Goal: Information Seeking & Learning: Check status

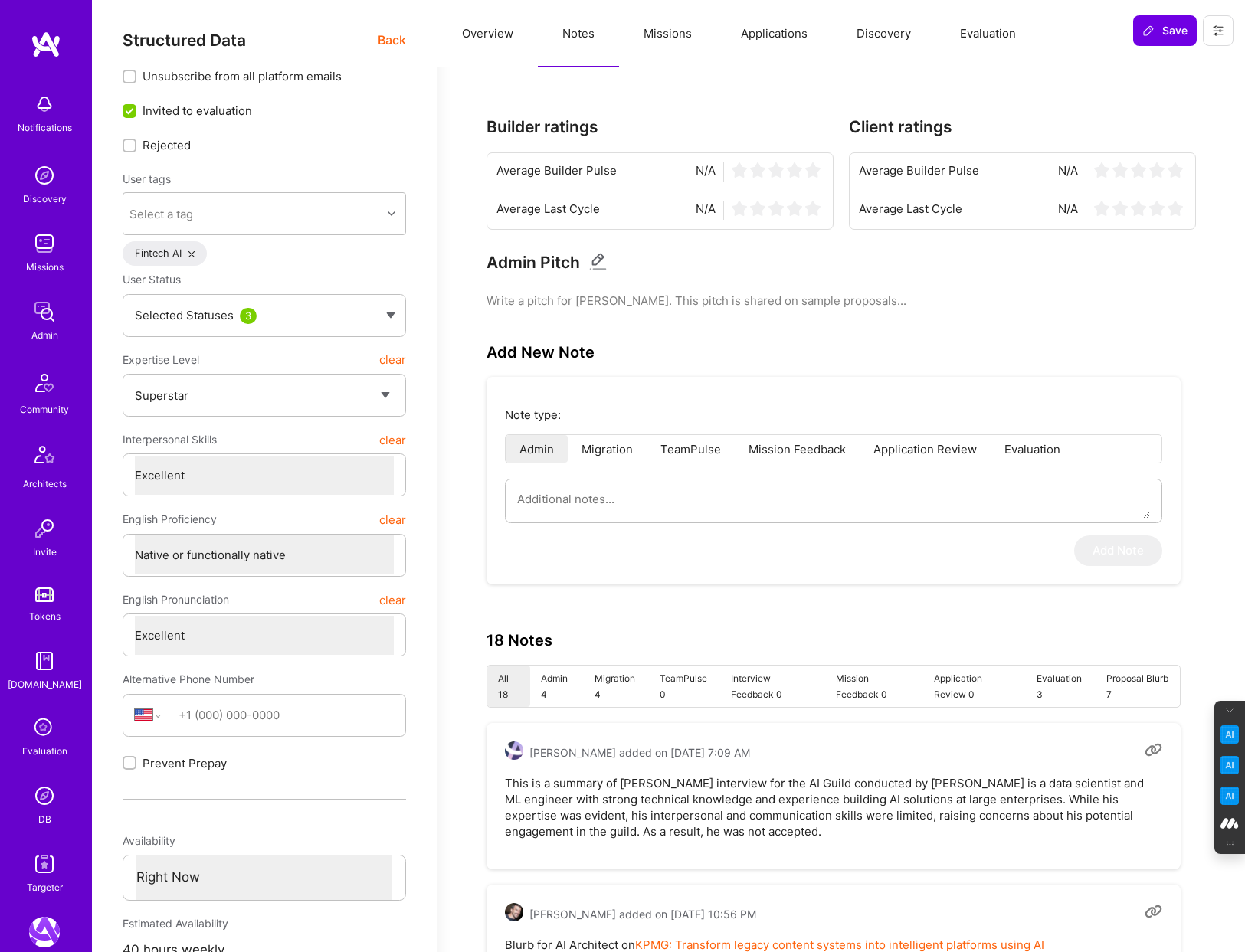
select select "7"
select select "US"
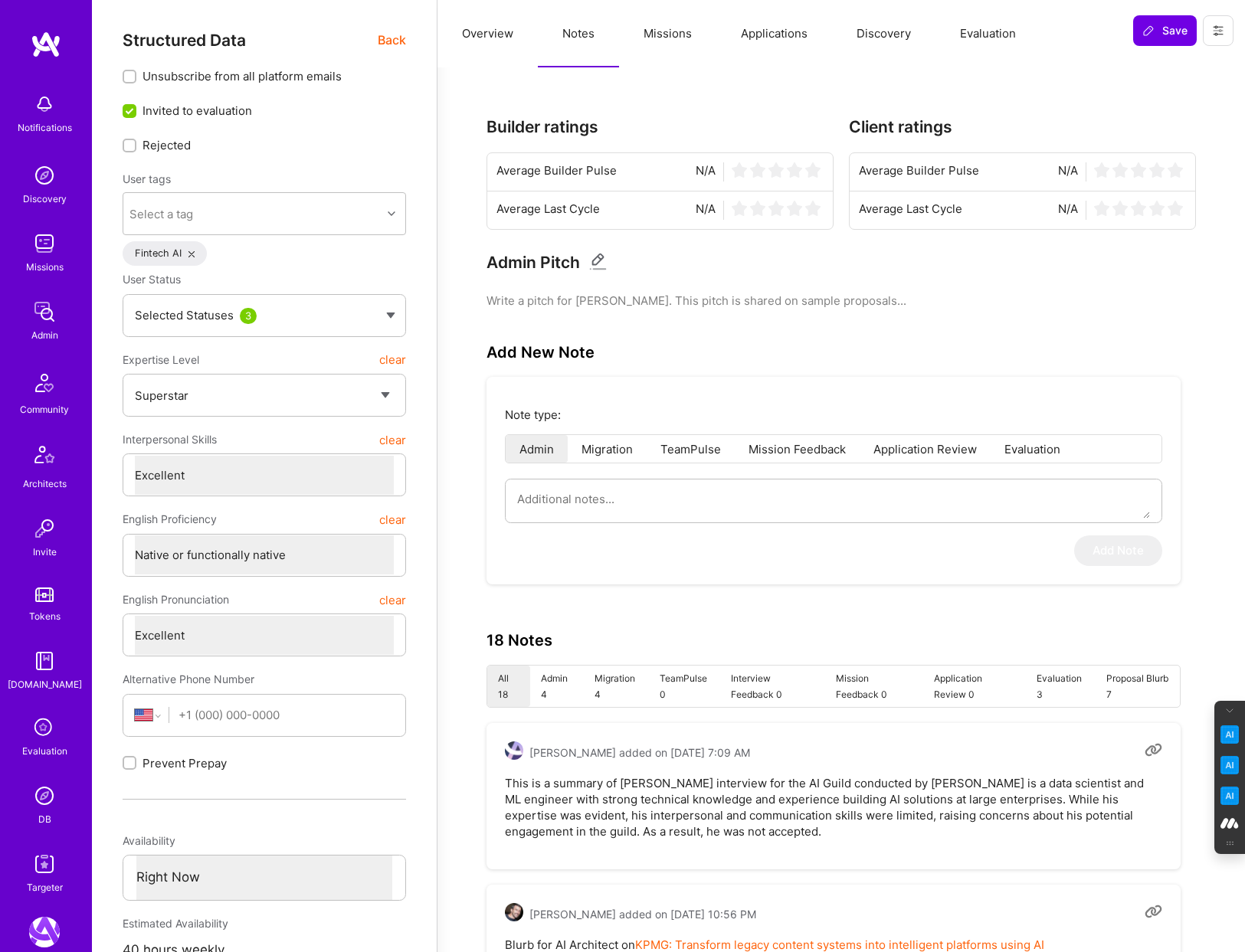
select select "Right Now"
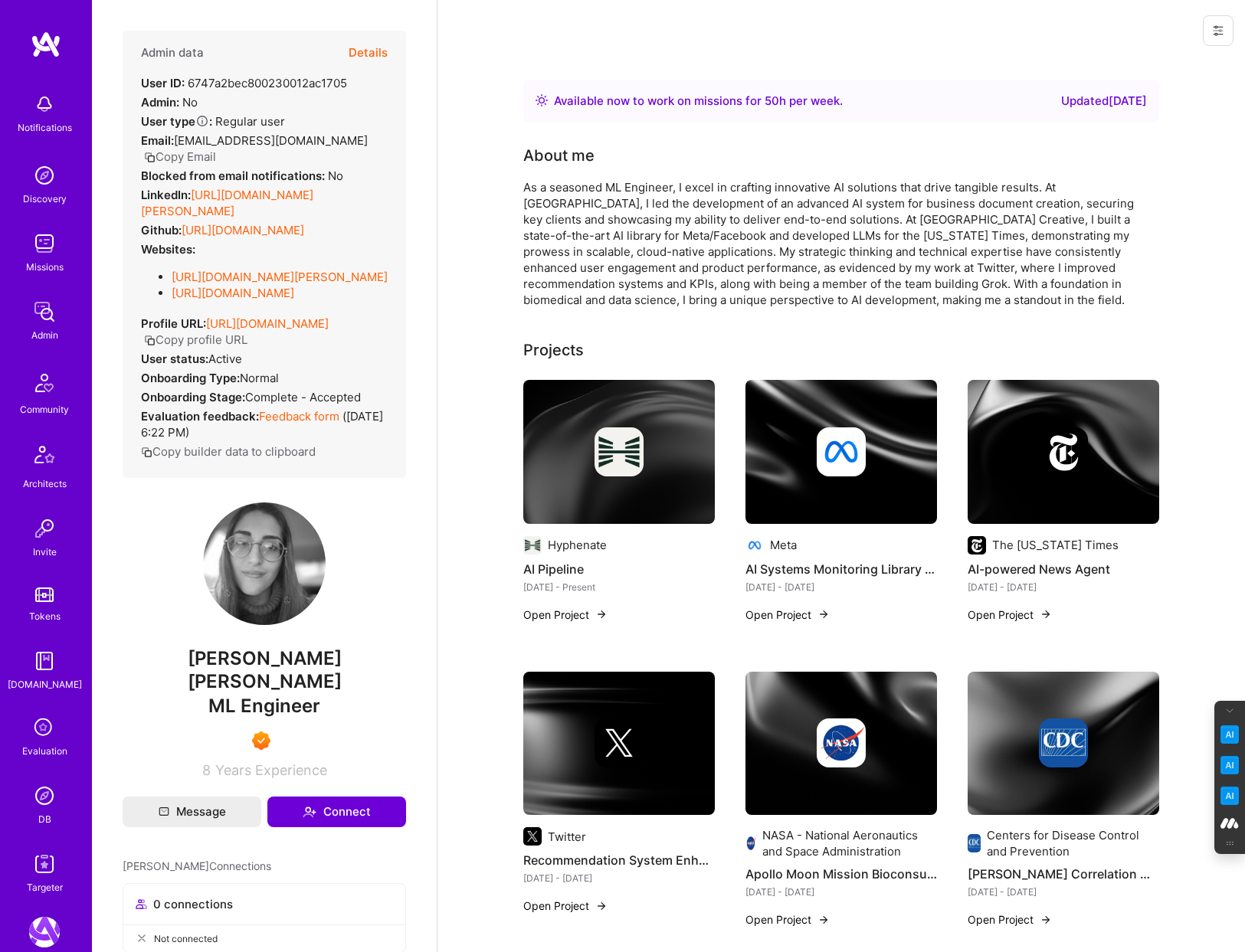
click at [370, 48] on button "Details" at bounding box center [368, 53] width 39 height 44
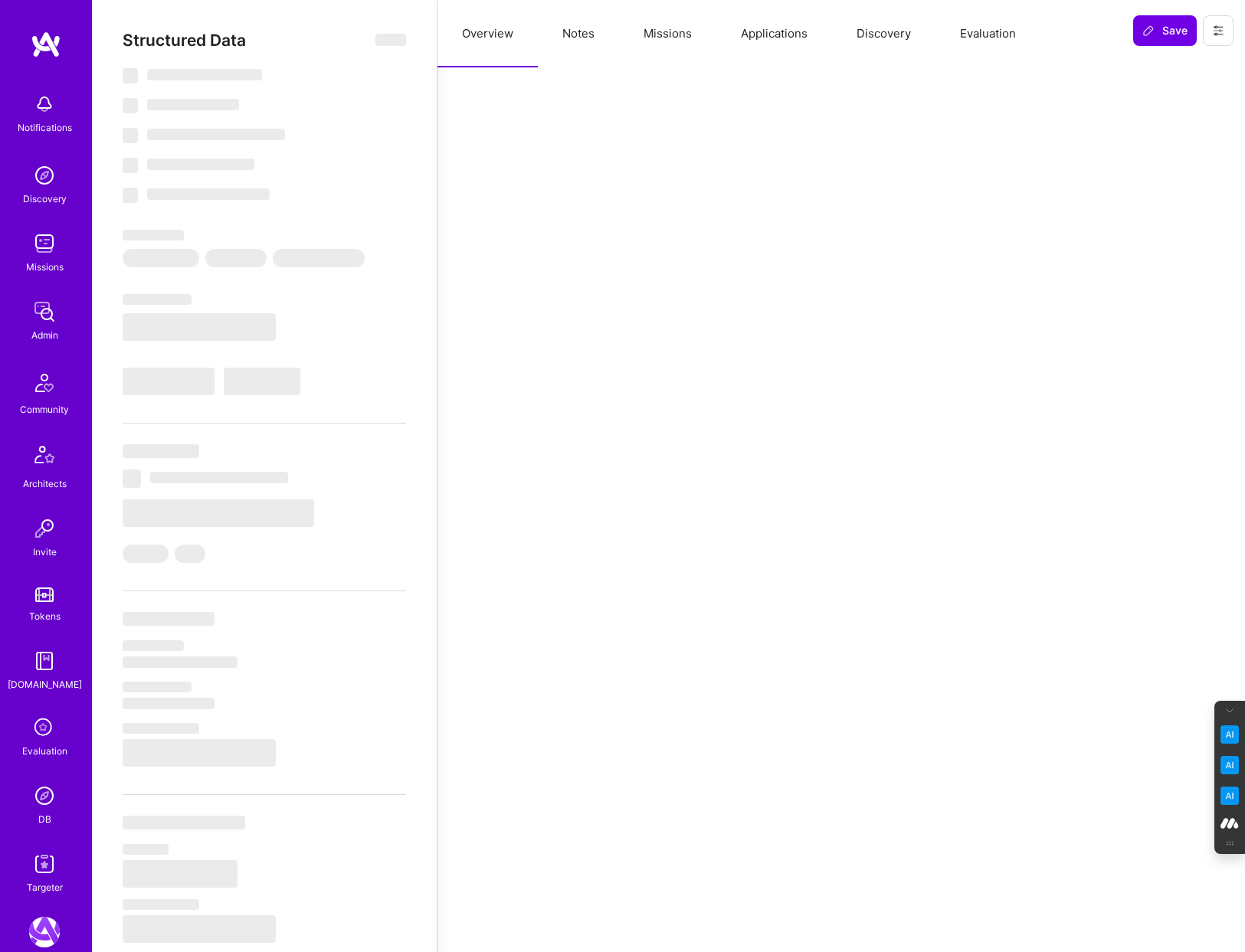
select select "Right Now"
select select "7"
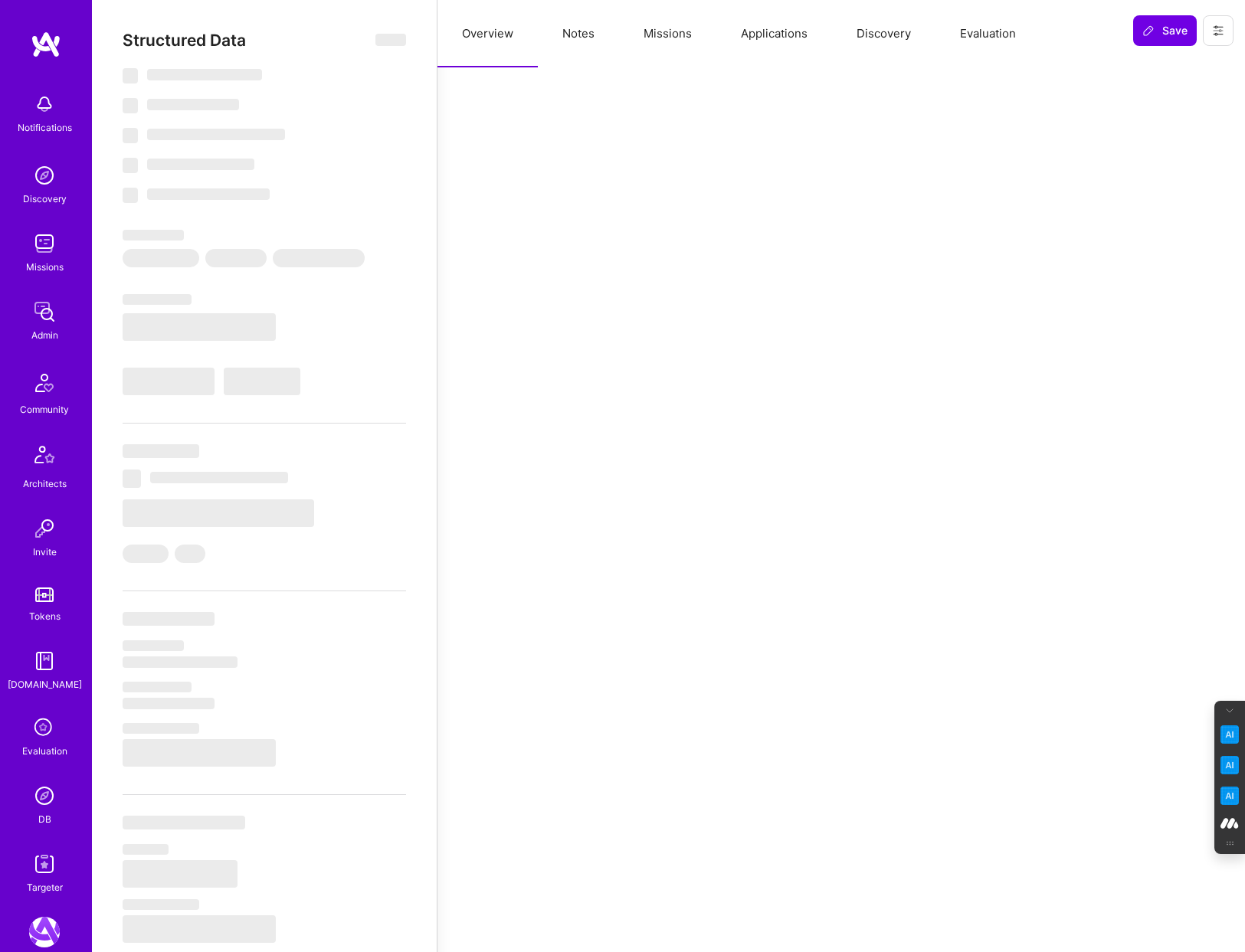
select select "US"
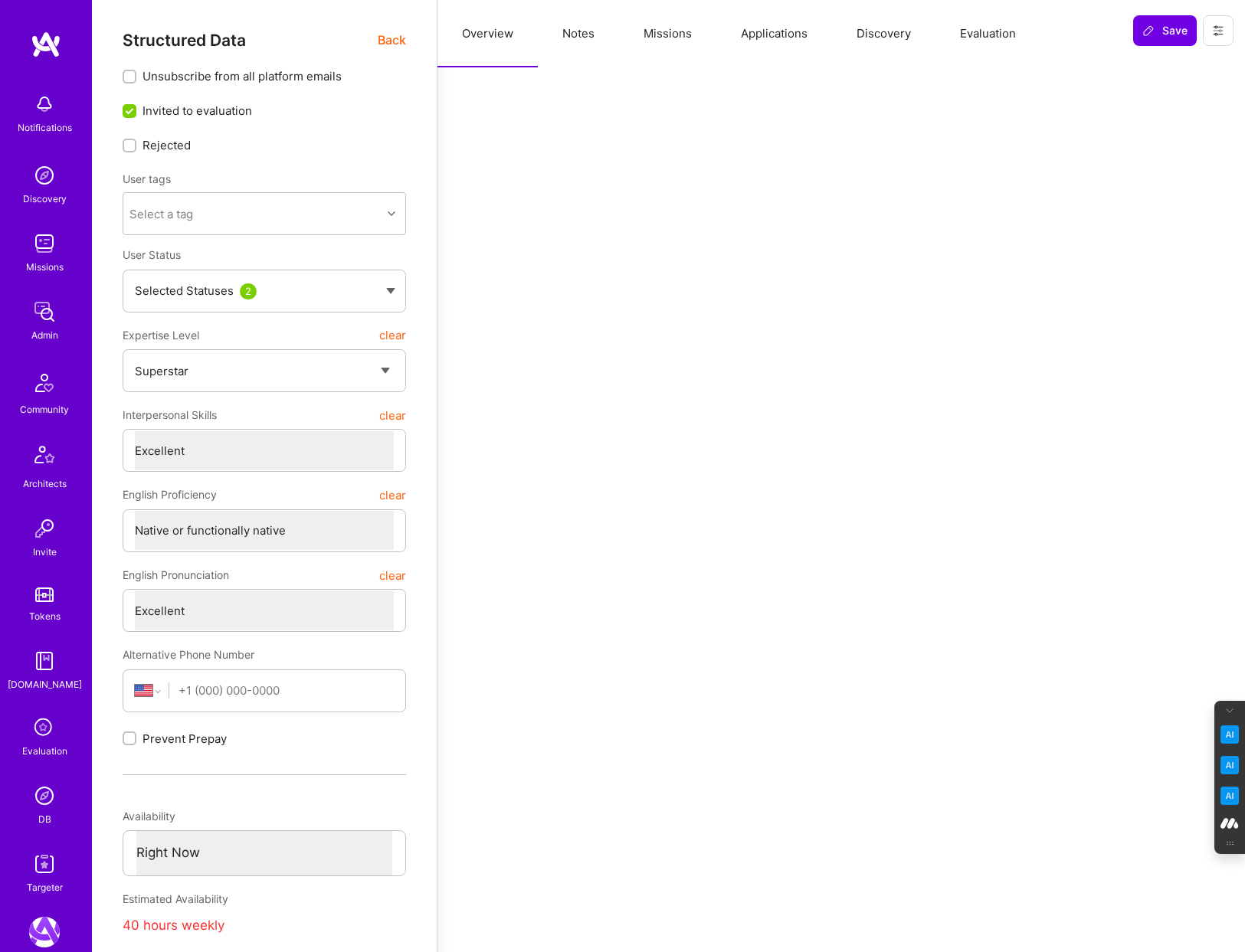
click at [989, 28] on button "Evaluation" at bounding box center [988, 33] width 105 height 67
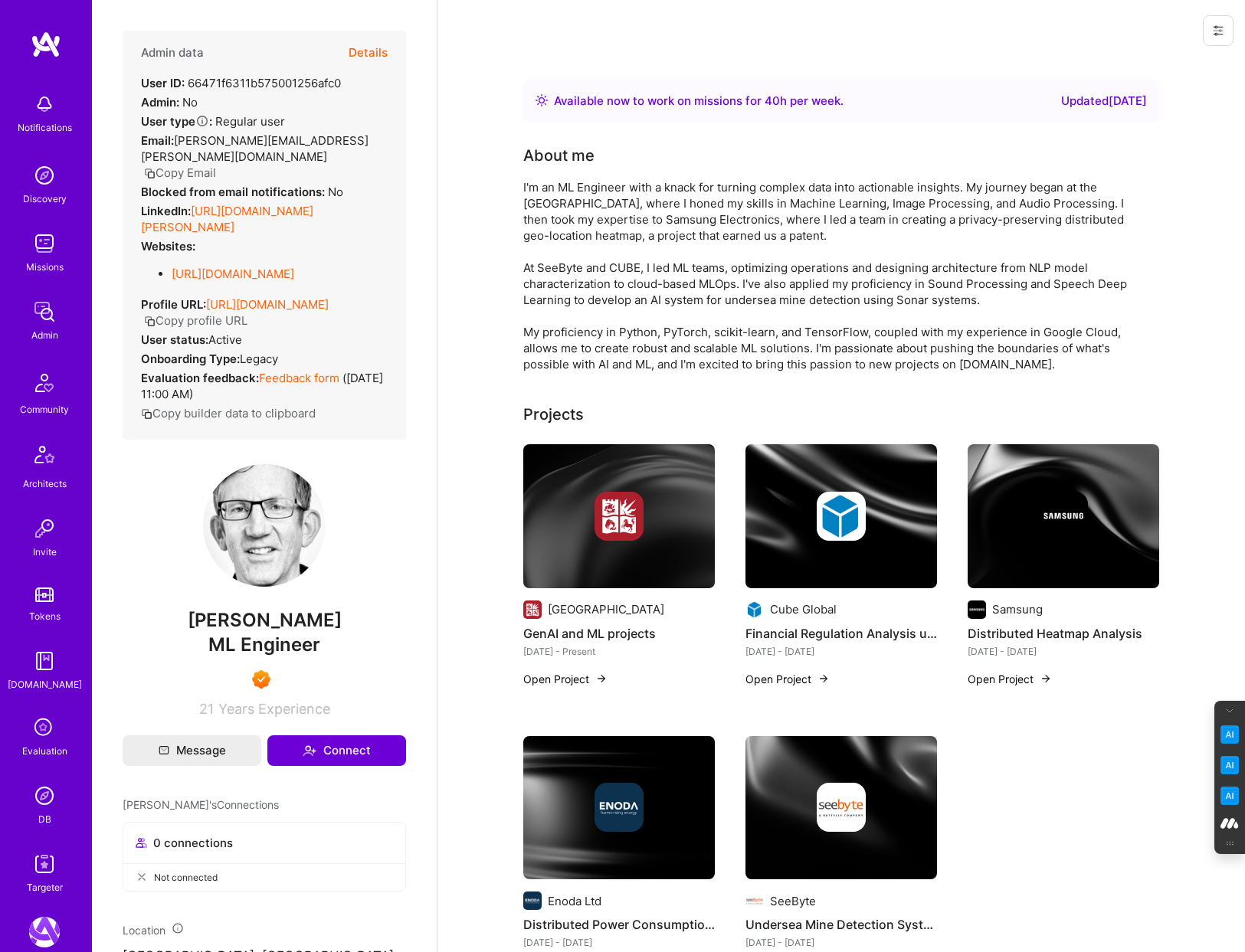
click at [377, 50] on button "Details" at bounding box center [368, 53] width 39 height 44
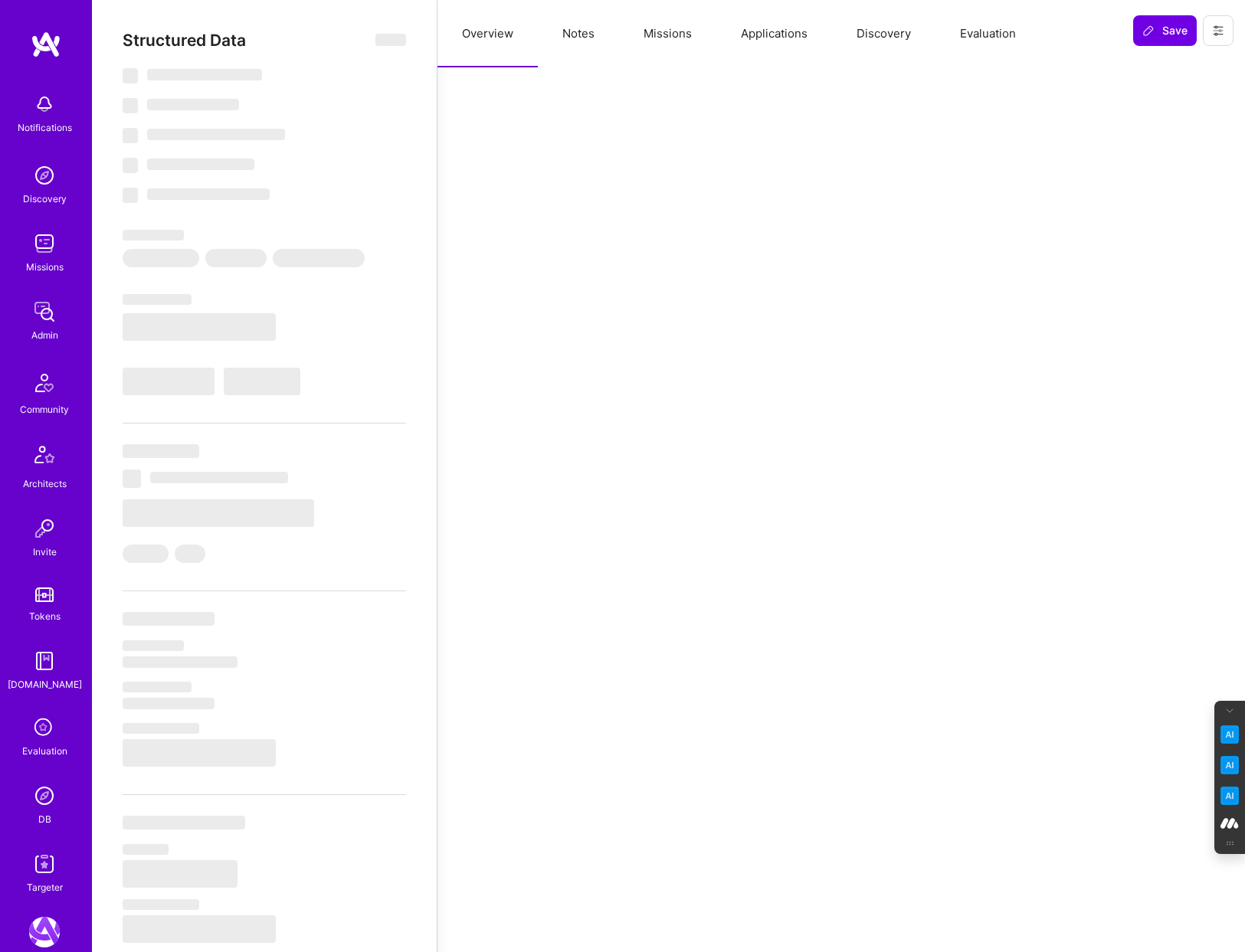
click at [981, 33] on button "Evaluation" at bounding box center [988, 33] width 105 height 67
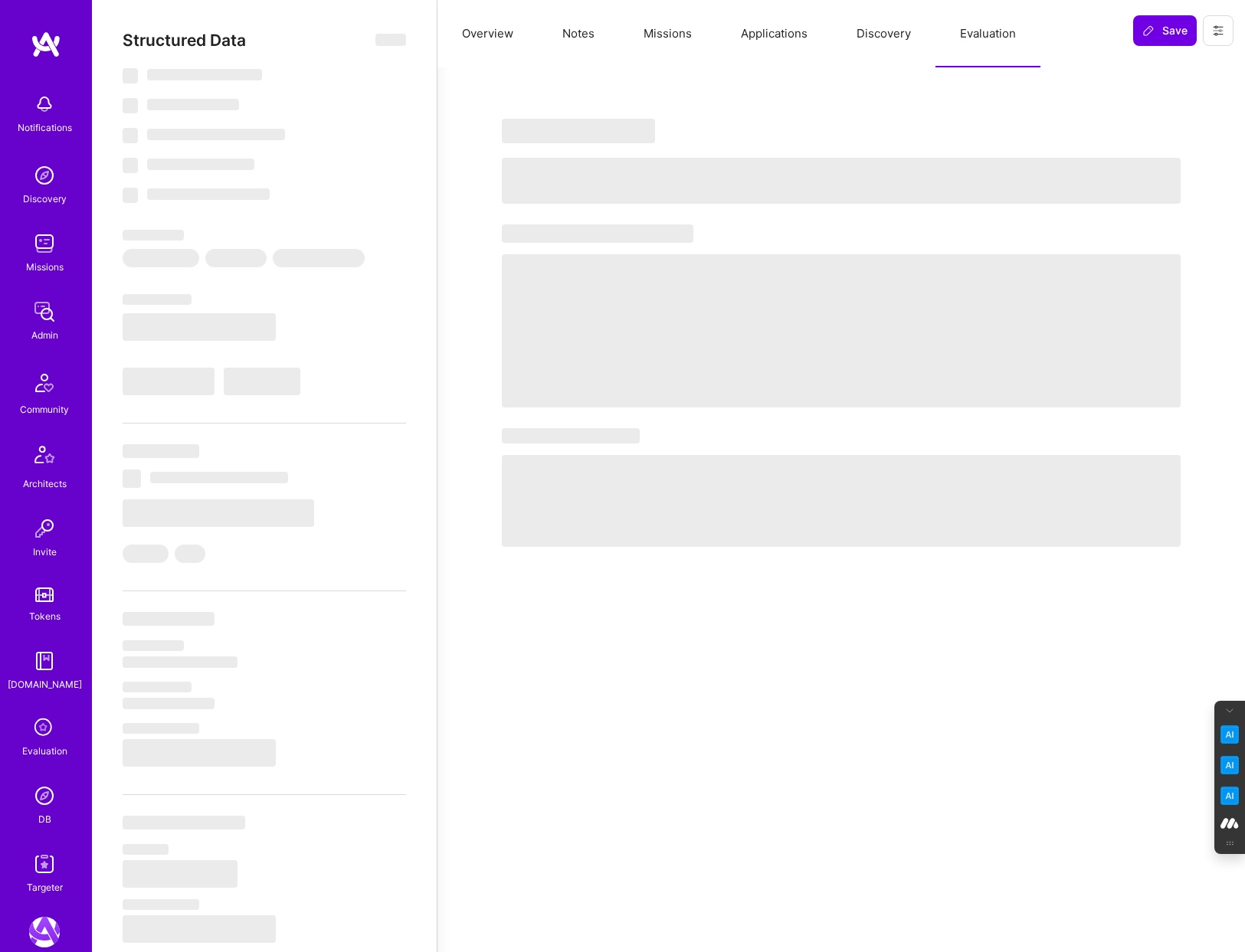
select select "Right Now"
select select "7"
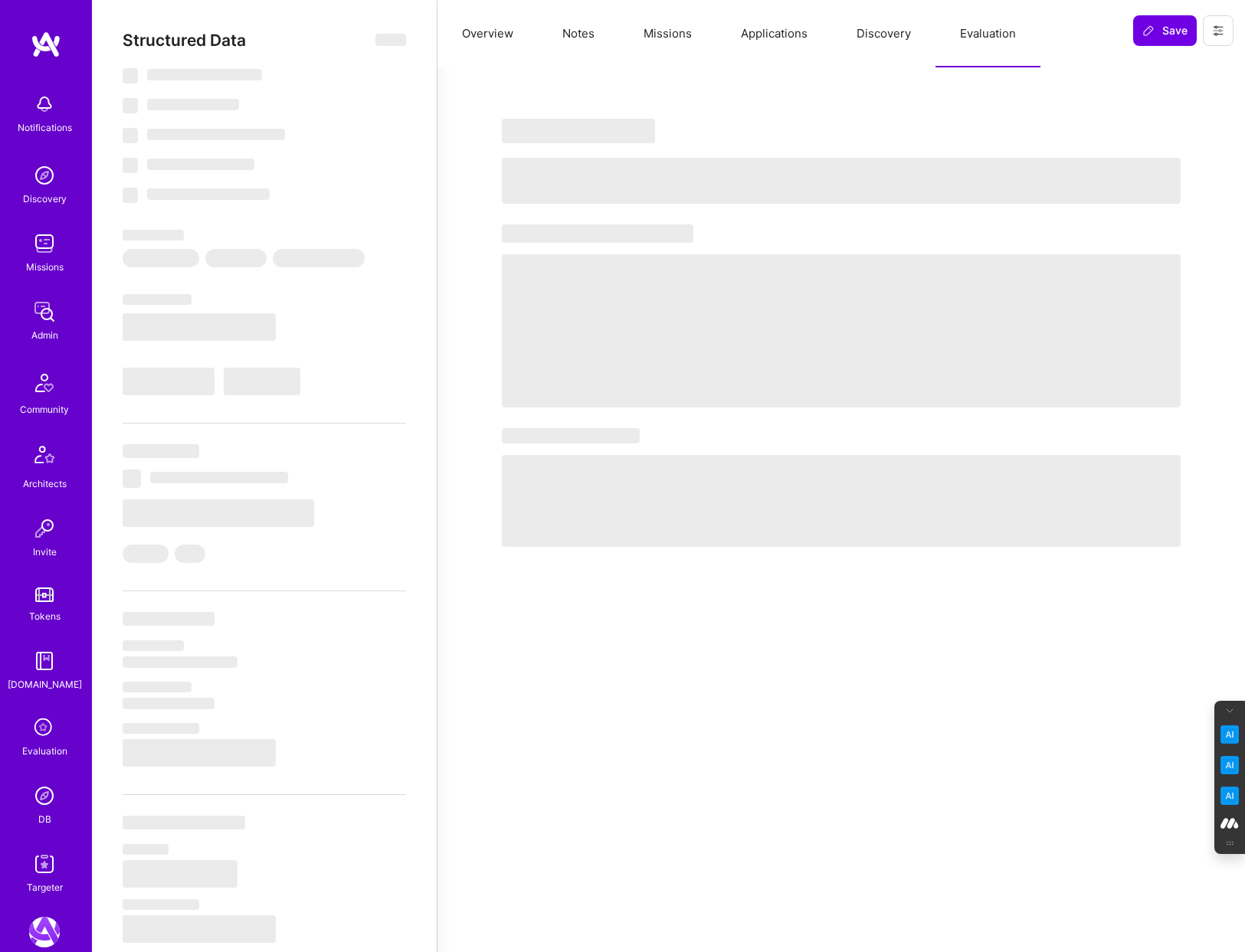
select select "GB"
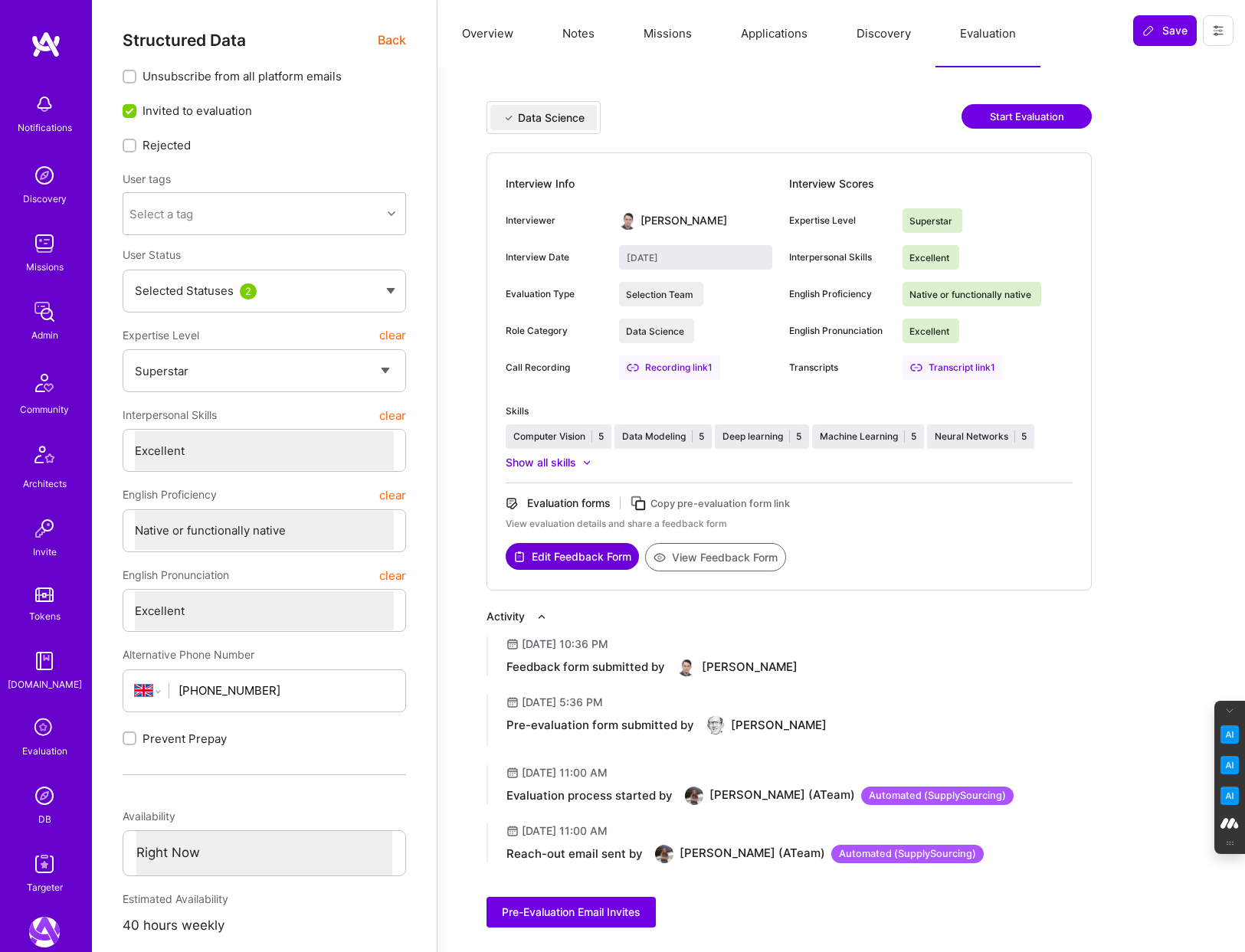
click at [734, 554] on button "View Feedback Form" at bounding box center [715, 556] width 141 height 28
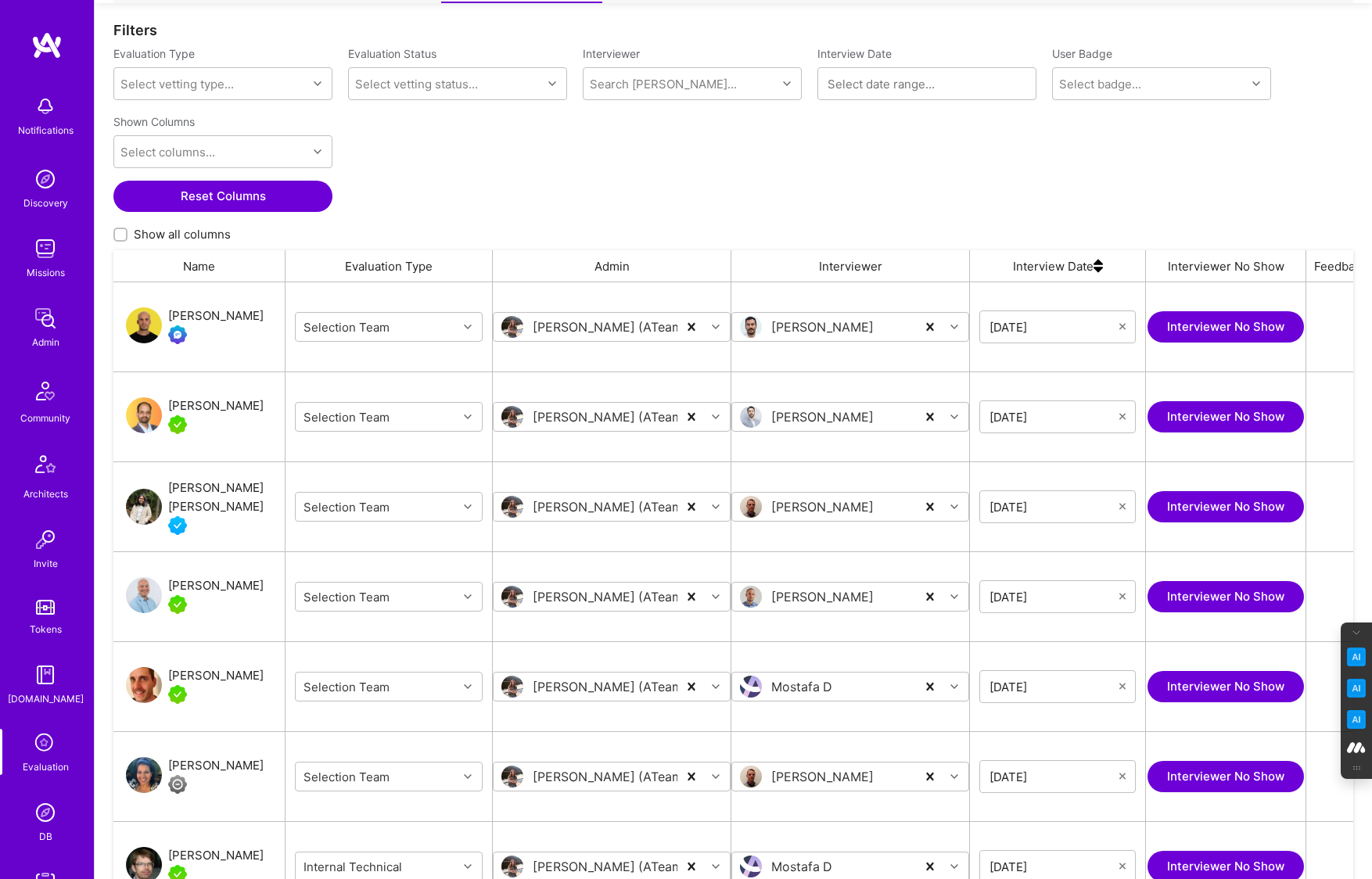
scroll to position [715, 1240]
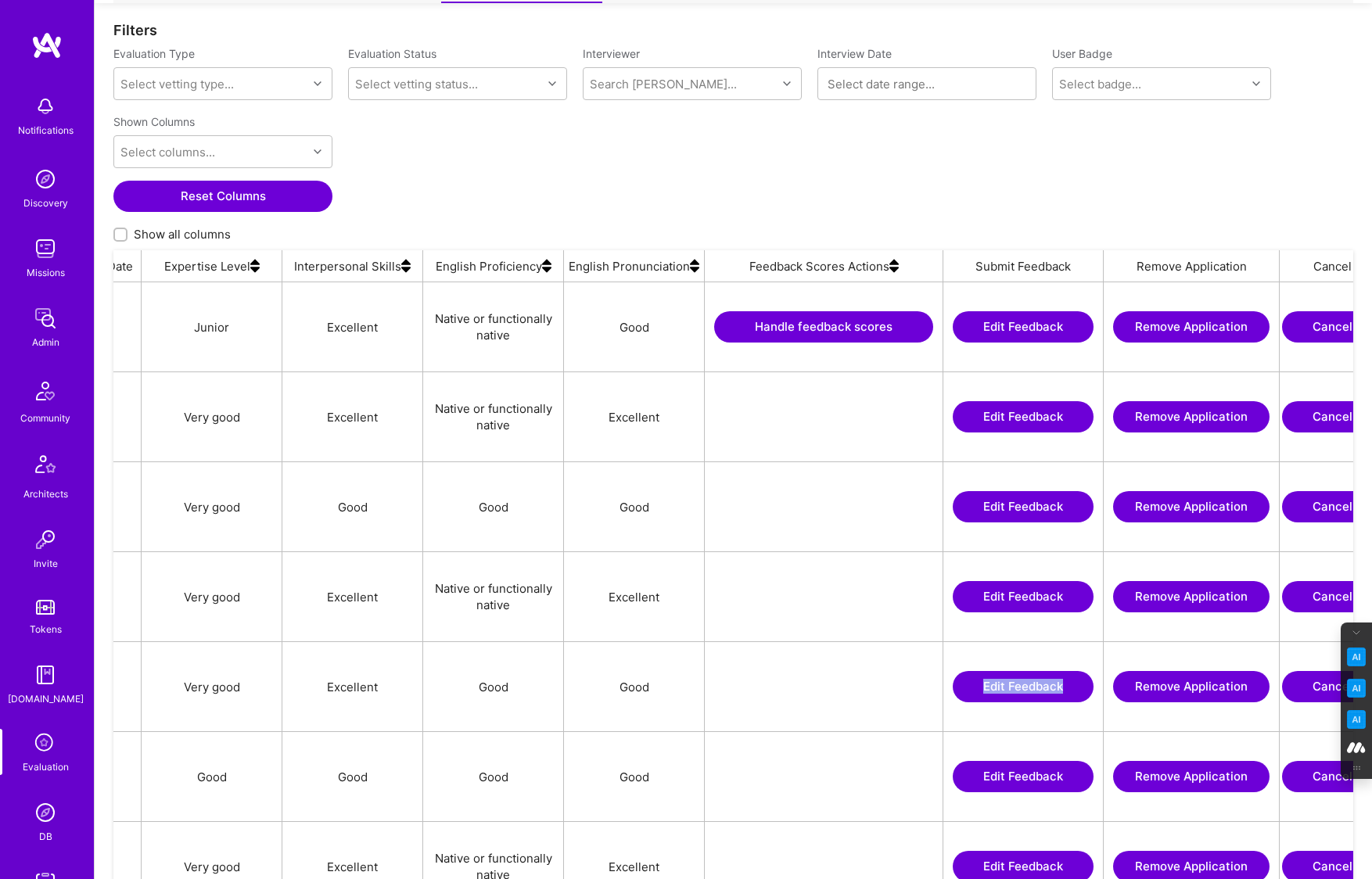
click at [41, 810] on img at bounding box center [45, 813] width 31 height 31
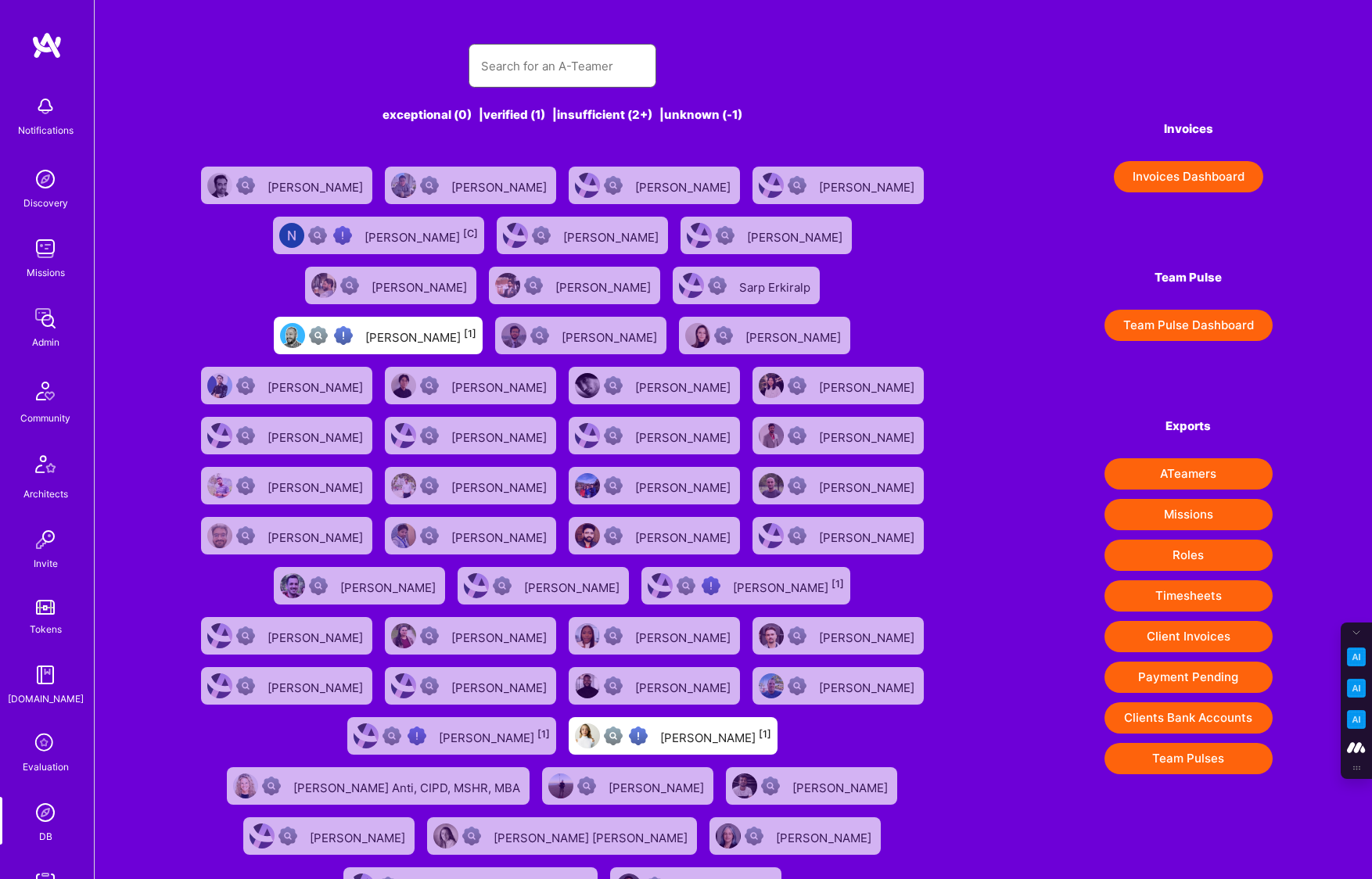
click at [517, 69] on input "text" at bounding box center [562, 66] width 163 height 40
paste input "Aashni Shah"
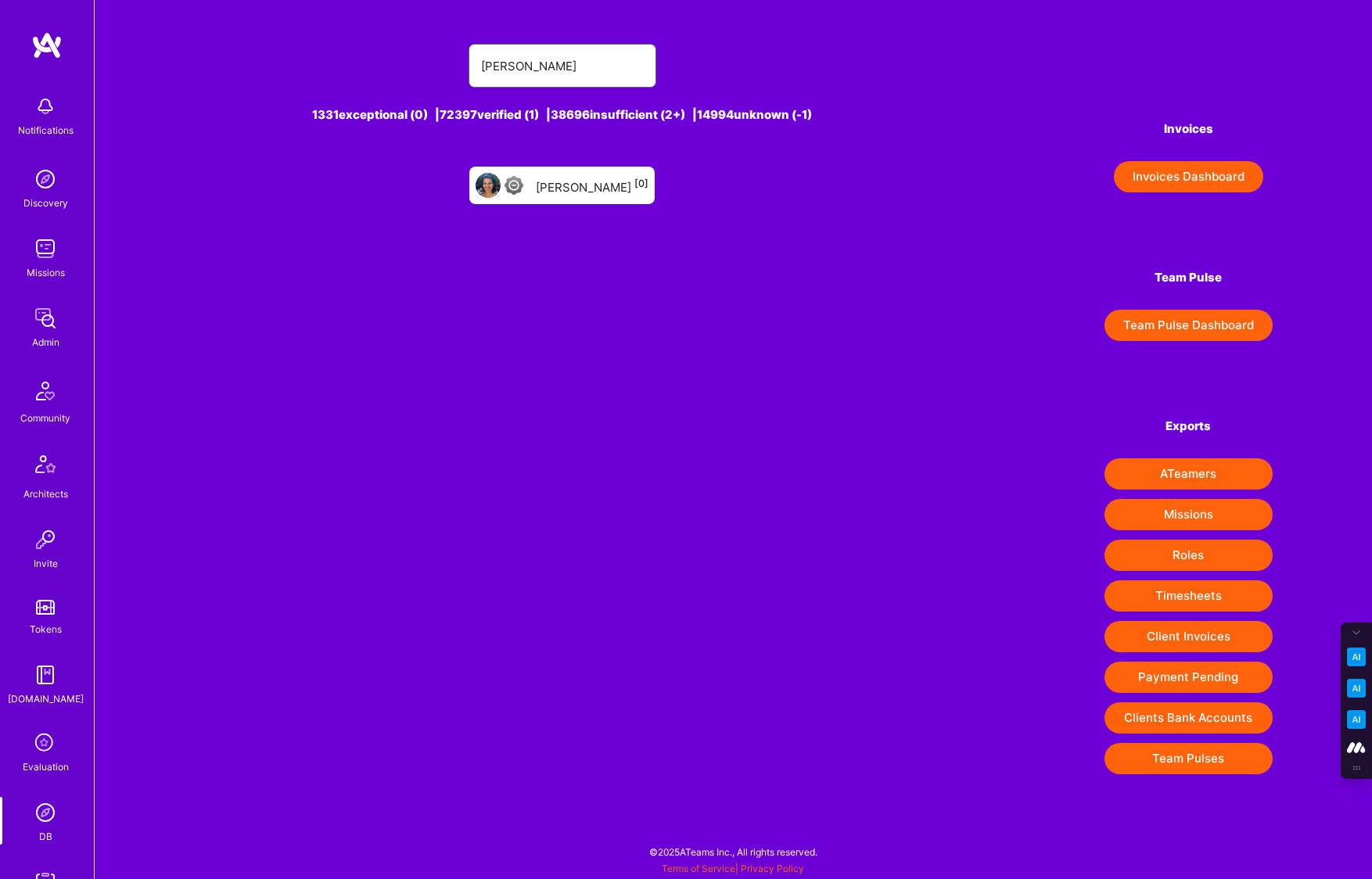
type input "Aashni Shah"
click at [559, 188] on div "Aashni Shah [0]" at bounding box center [592, 185] width 112 height 21
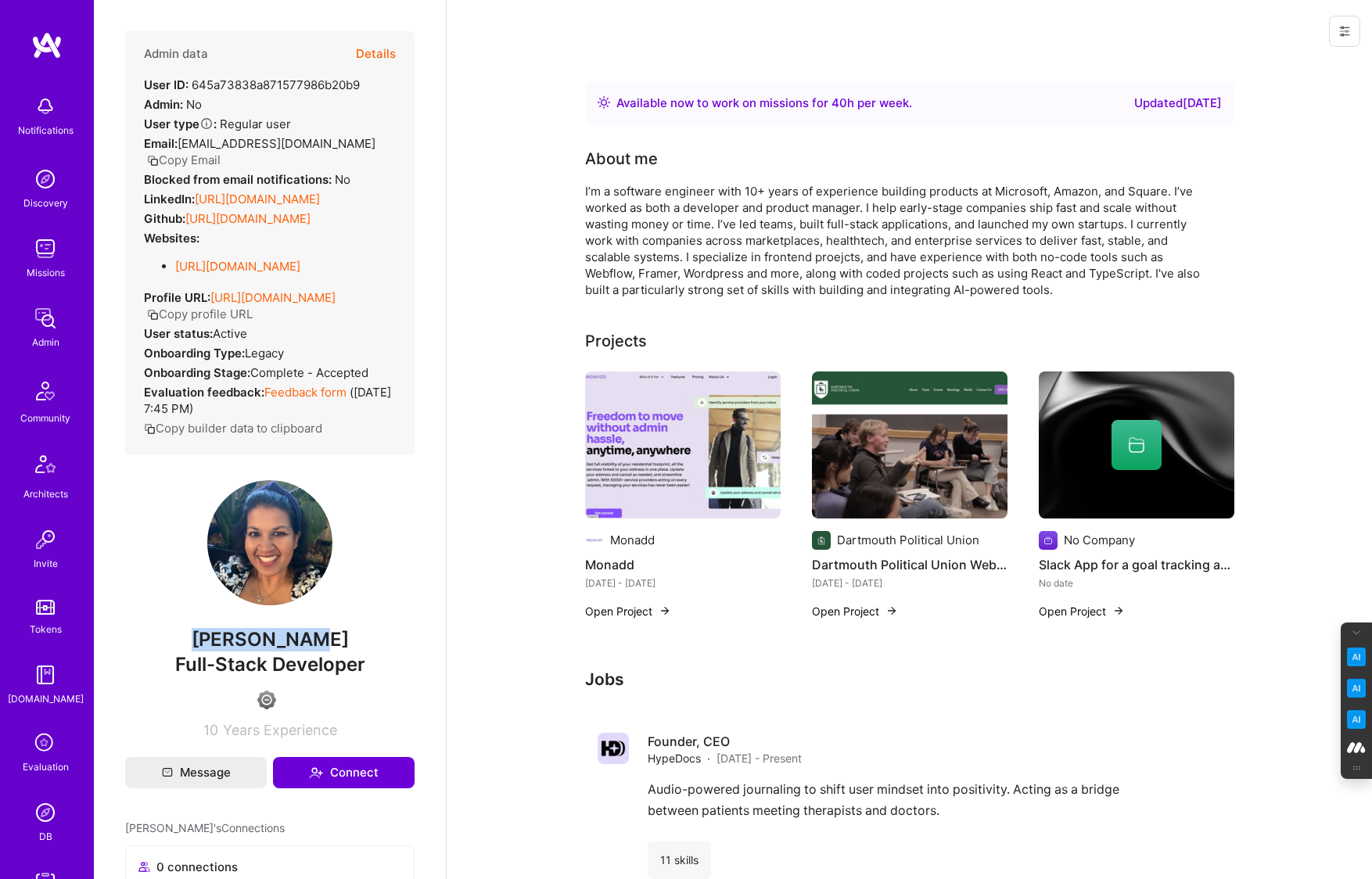
drag, startPoint x: 335, startPoint y: 639, endPoint x: 183, endPoint y: 639, distance: 152.0
click at [183, 639] on span "Aashni Shah" at bounding box center [269, 639] width 289 height 23
copy span "Aashni Shah"
click at [373, 51] on button "Details" at bounding box center [376, 54] width 40 height 45
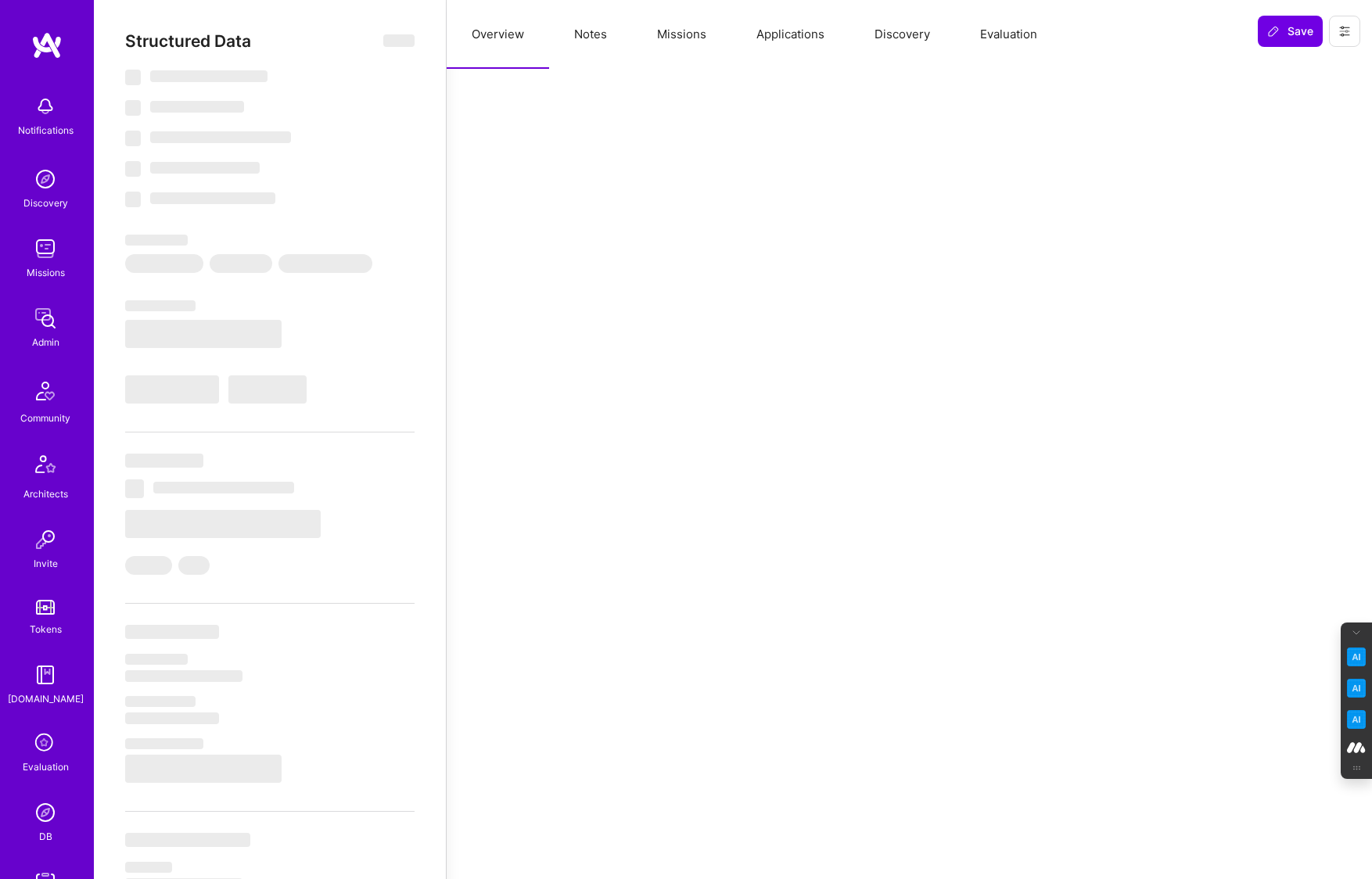
click at [624, 36] on button "Notes" at bounding box center [591, 34] width 83 height 69
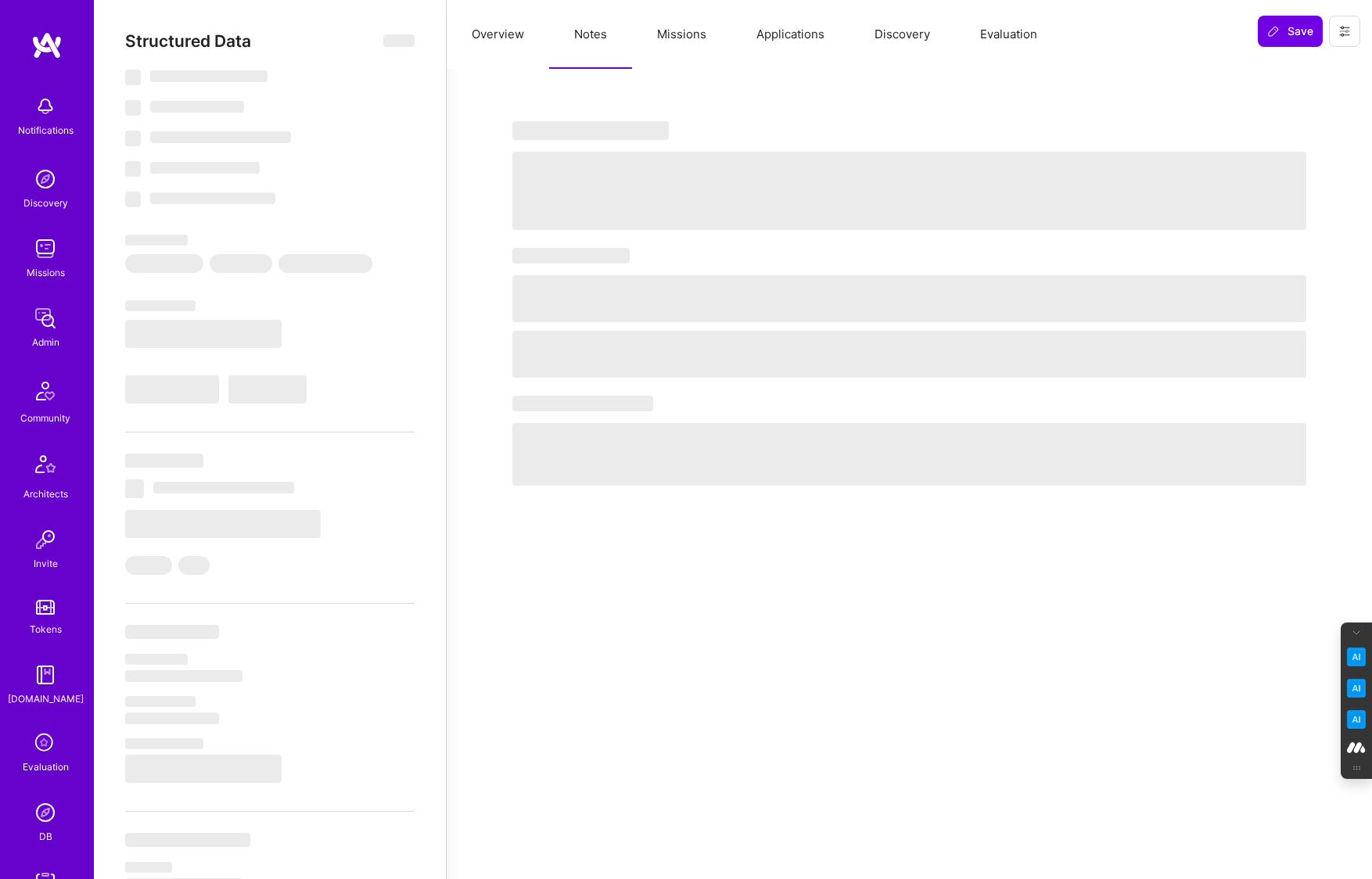
click at [662, 45] on button "Missions" at bounding box center [681, 34] width 99 height 69
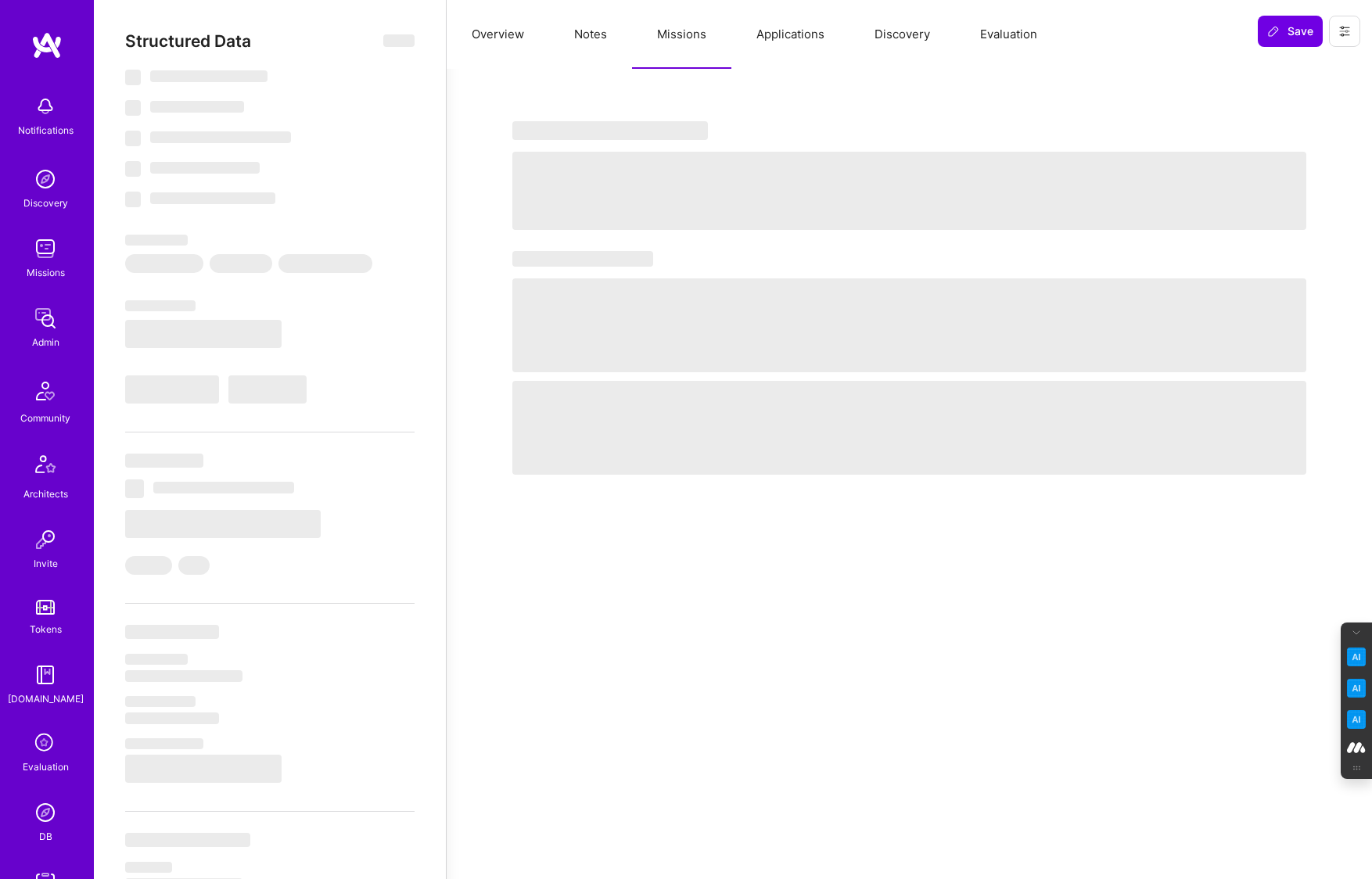
select select "Right Now"
select select "4"
select select "6"
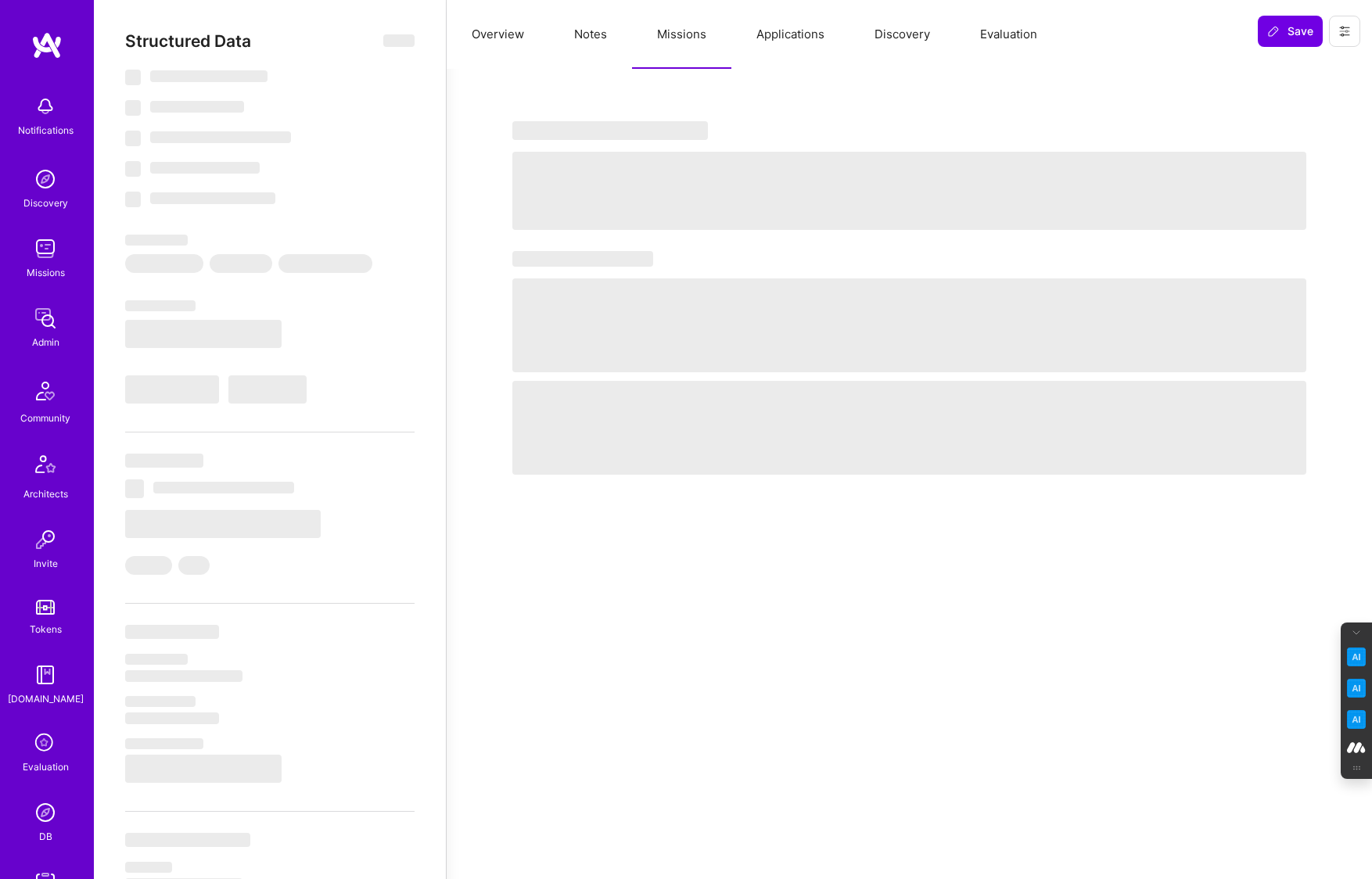
select select "CA"
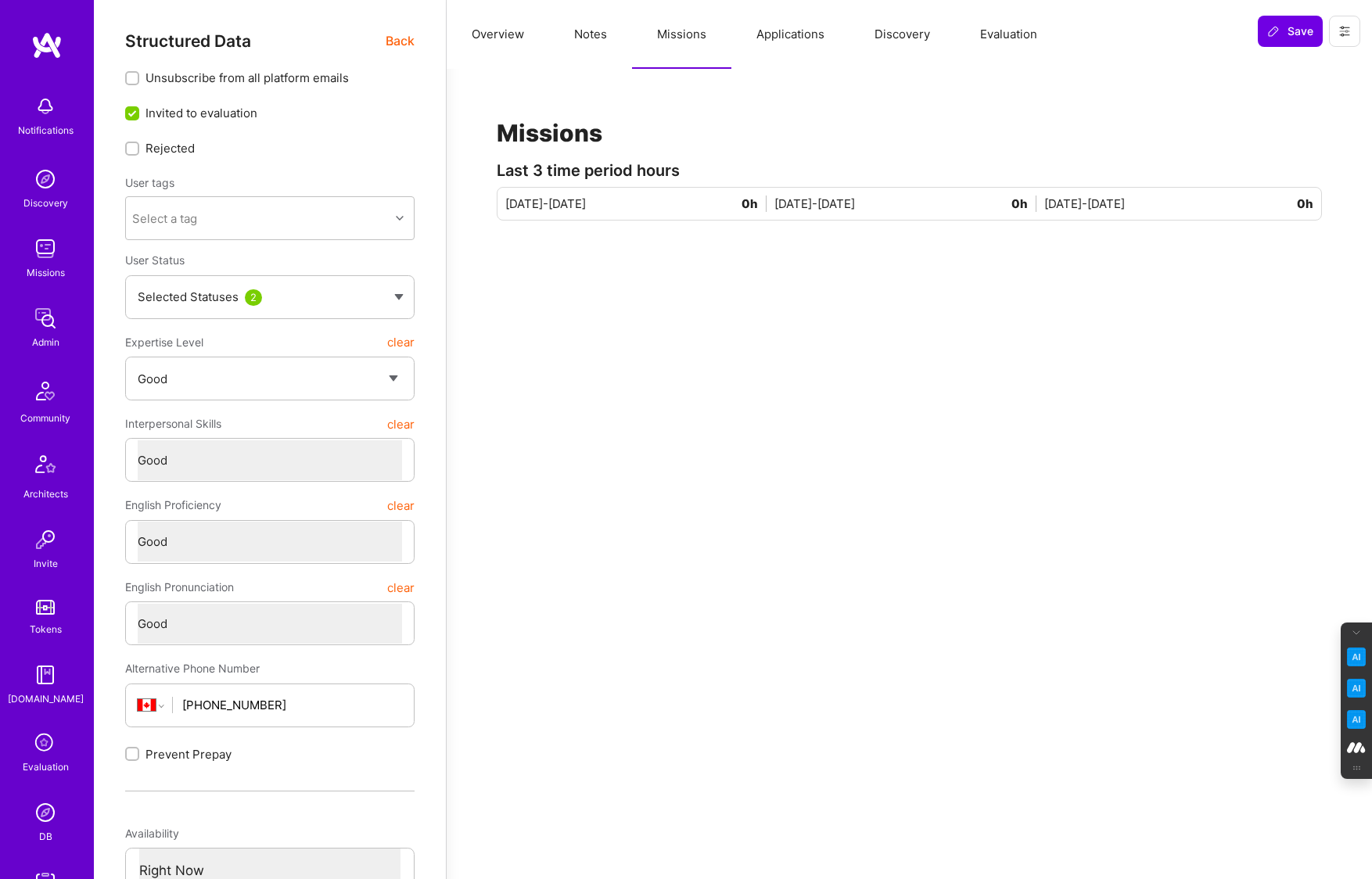
click at [781, 30] on button "Applications" at bounding box center [790, 34] width 118 height 69
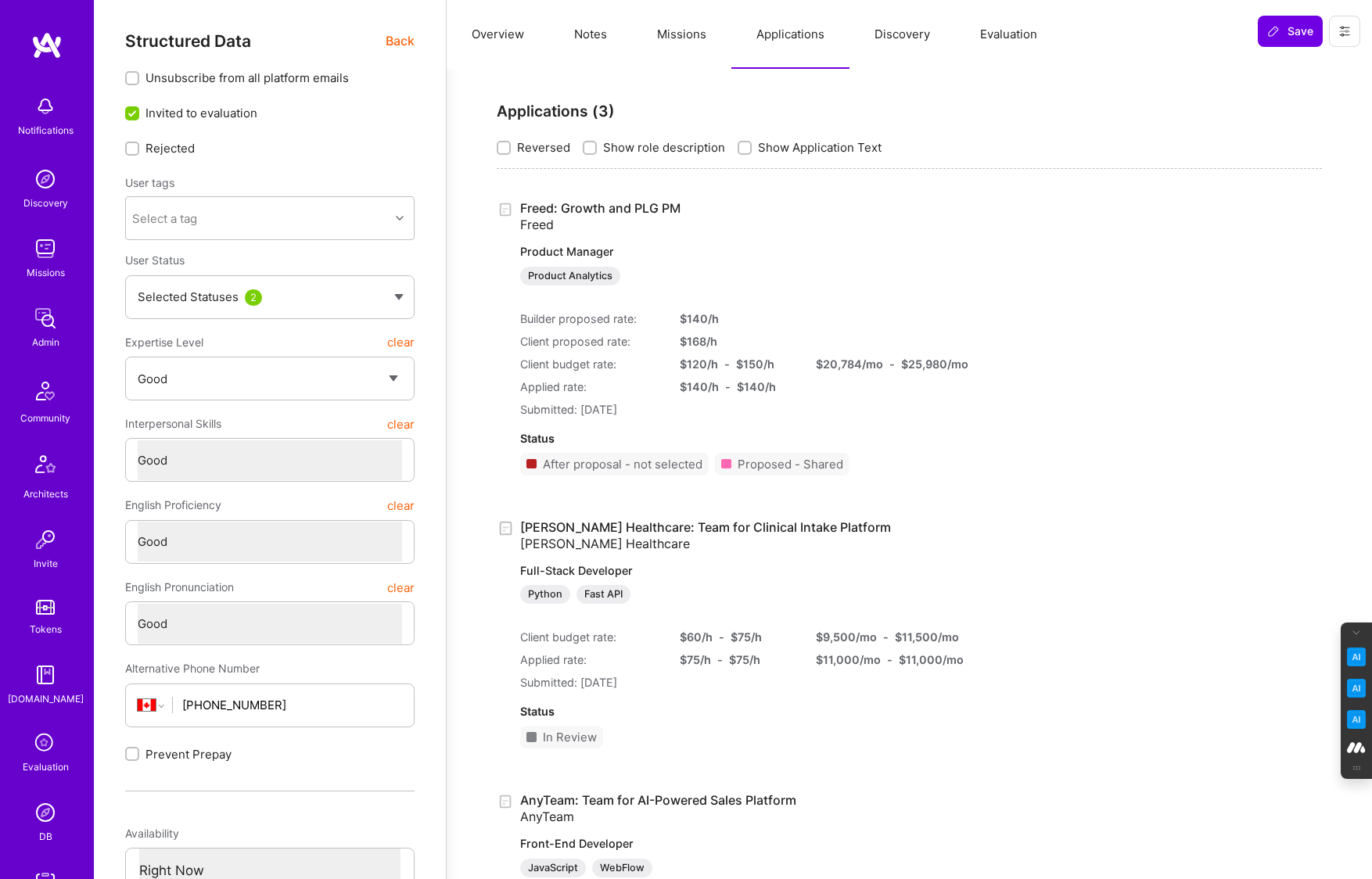
click at [556, 204] on link "Freed: Growth and PLG PM Freed Product Manager Product Analytics" at bounding box center [727, 242] width 413 height 85
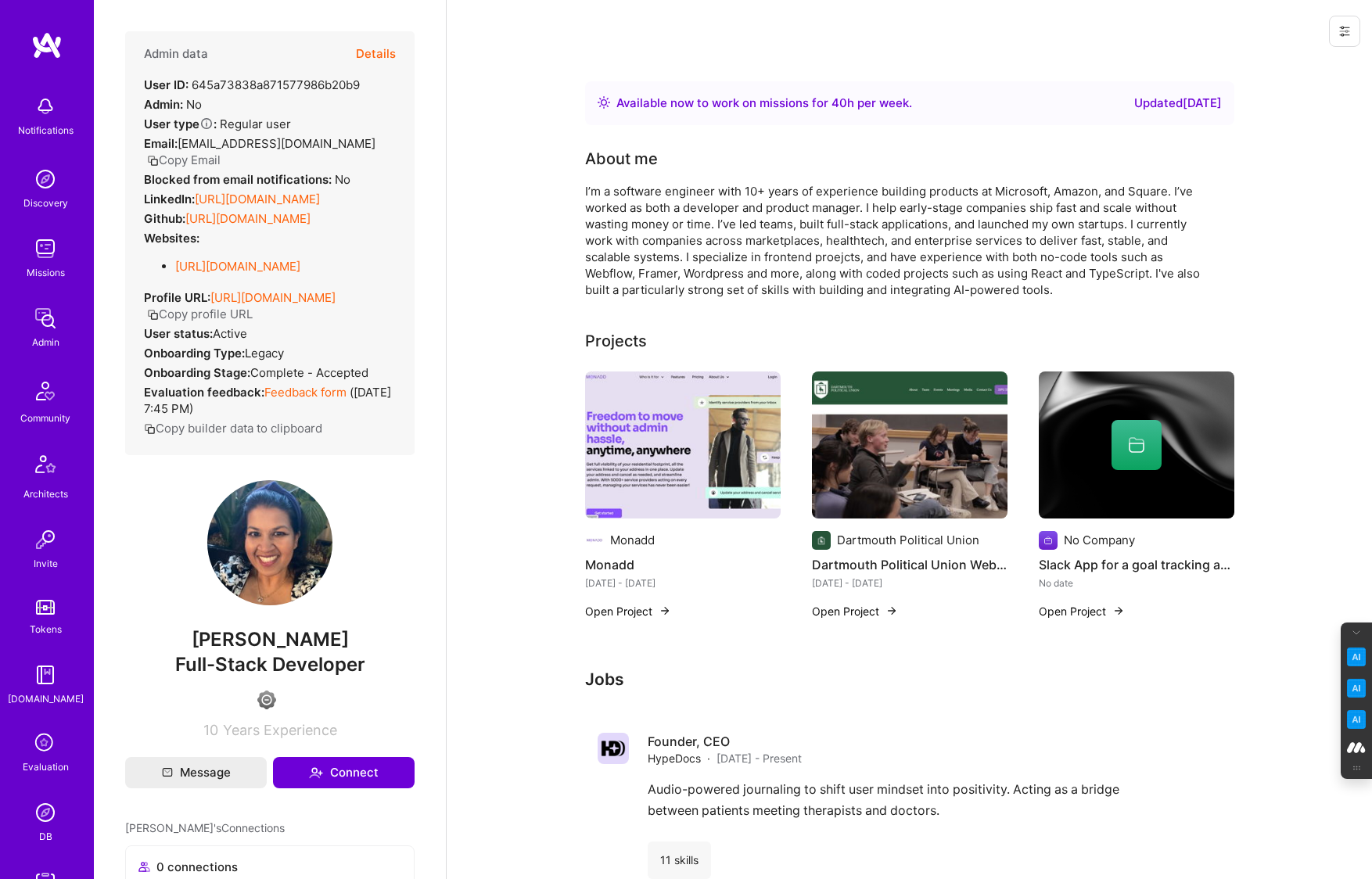
click at [370, 52] on button "Details" at bounding box center [376, 54] width 40 height 45
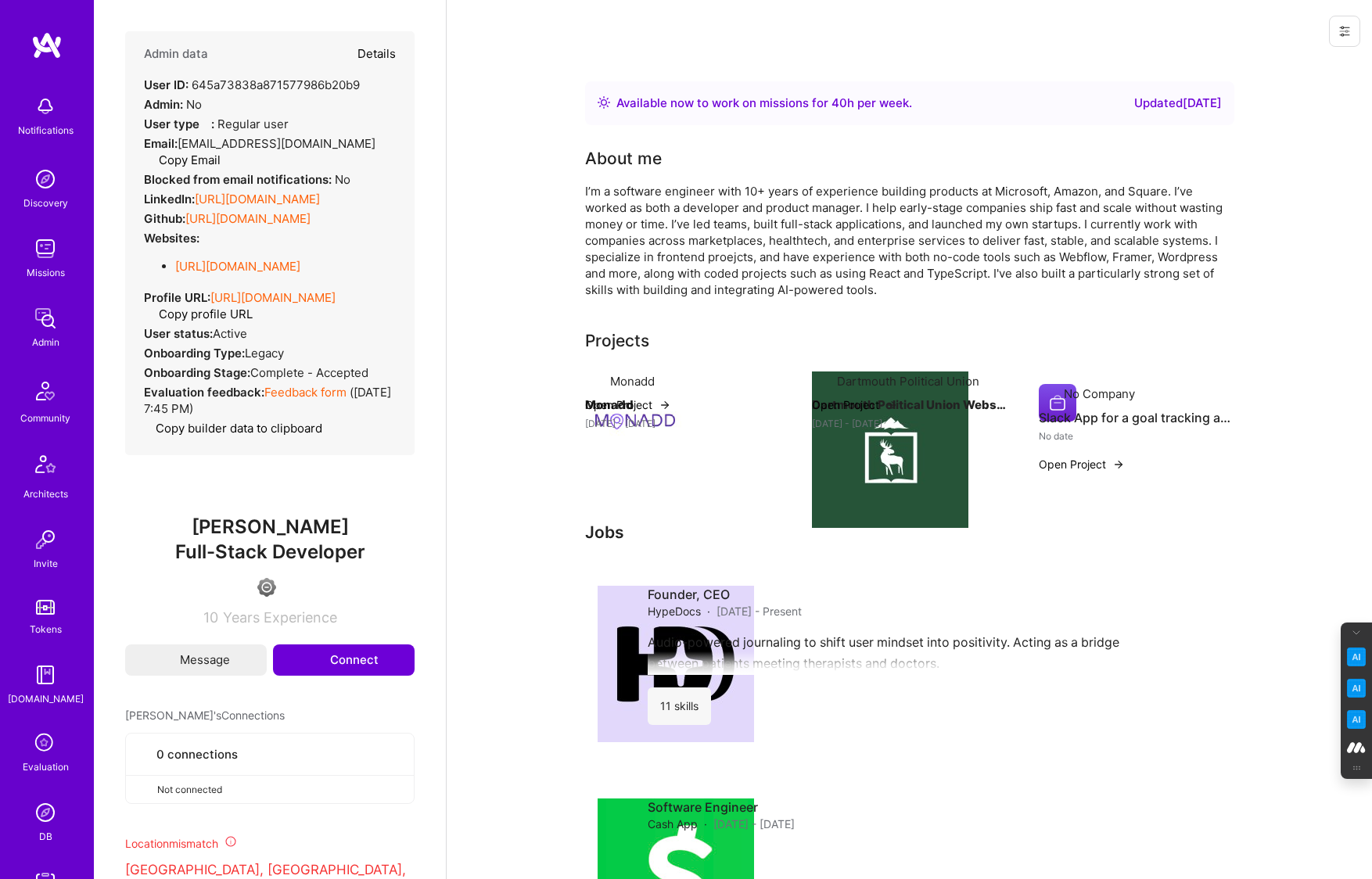
type textarea "x"
select select "4"
select select "6"
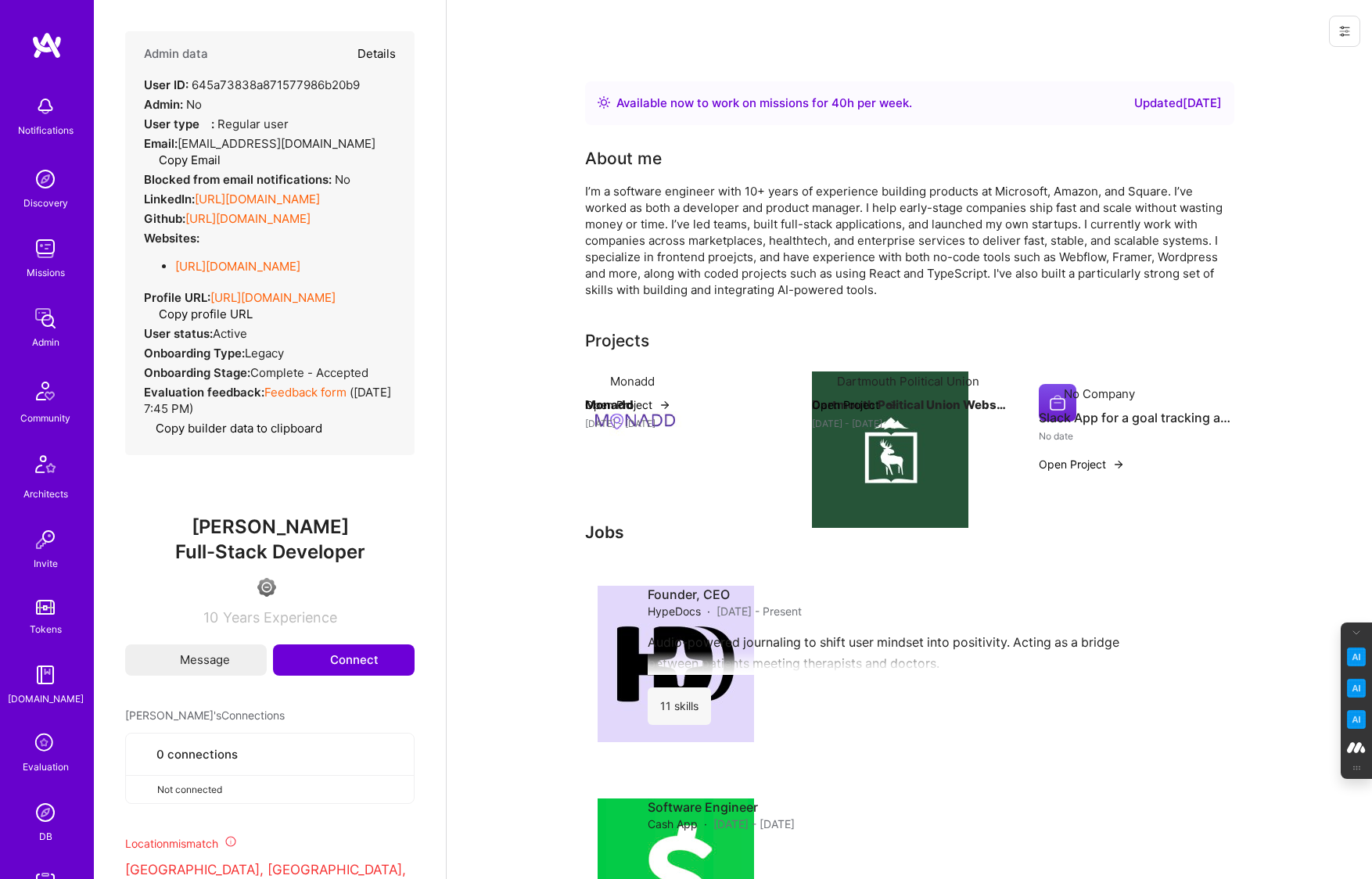
select select "CA"
select select "Right Now"
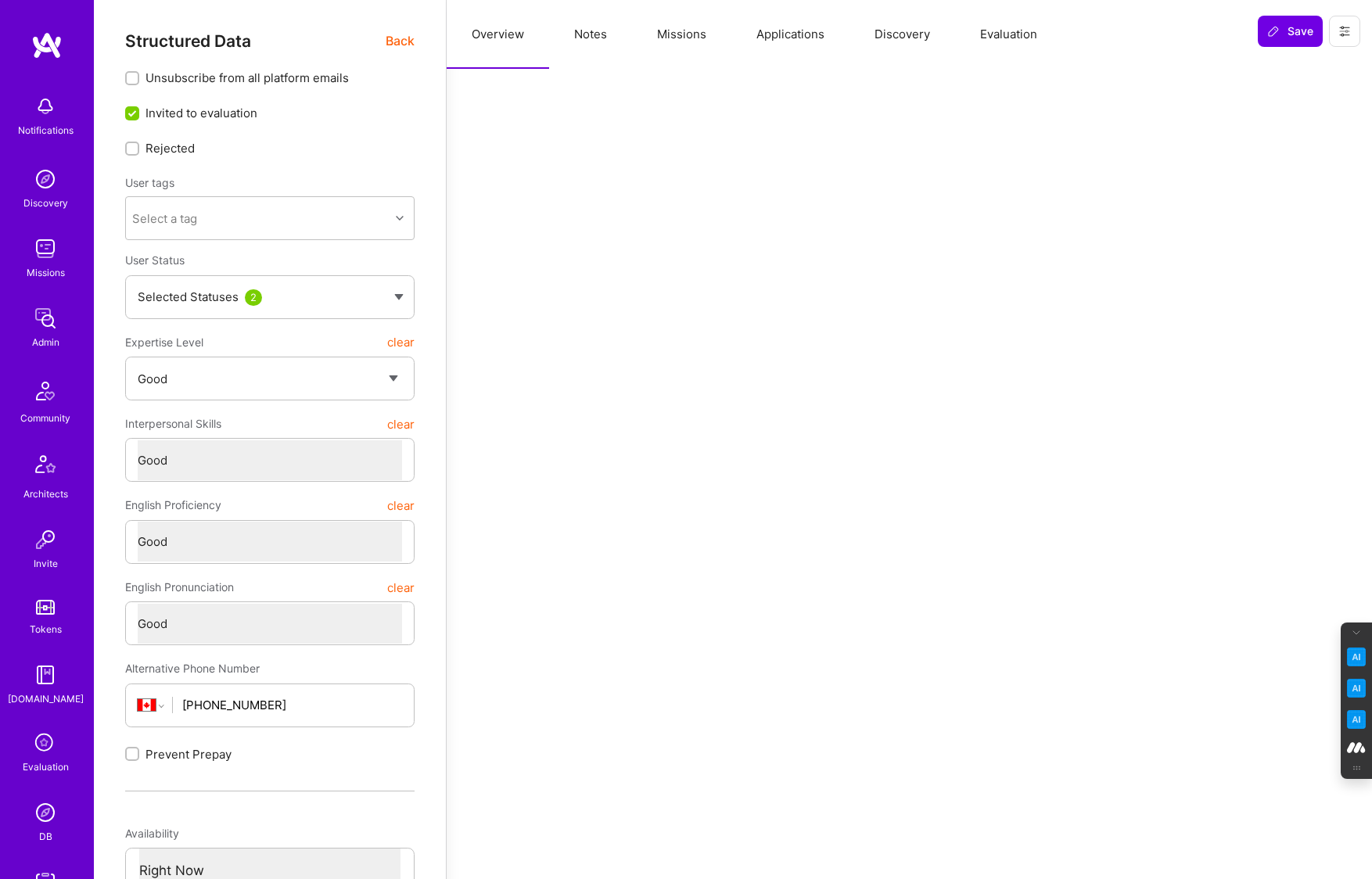
click at [695, 40] on button "Missions" at bounding box center [681, 34] width 99 height 69
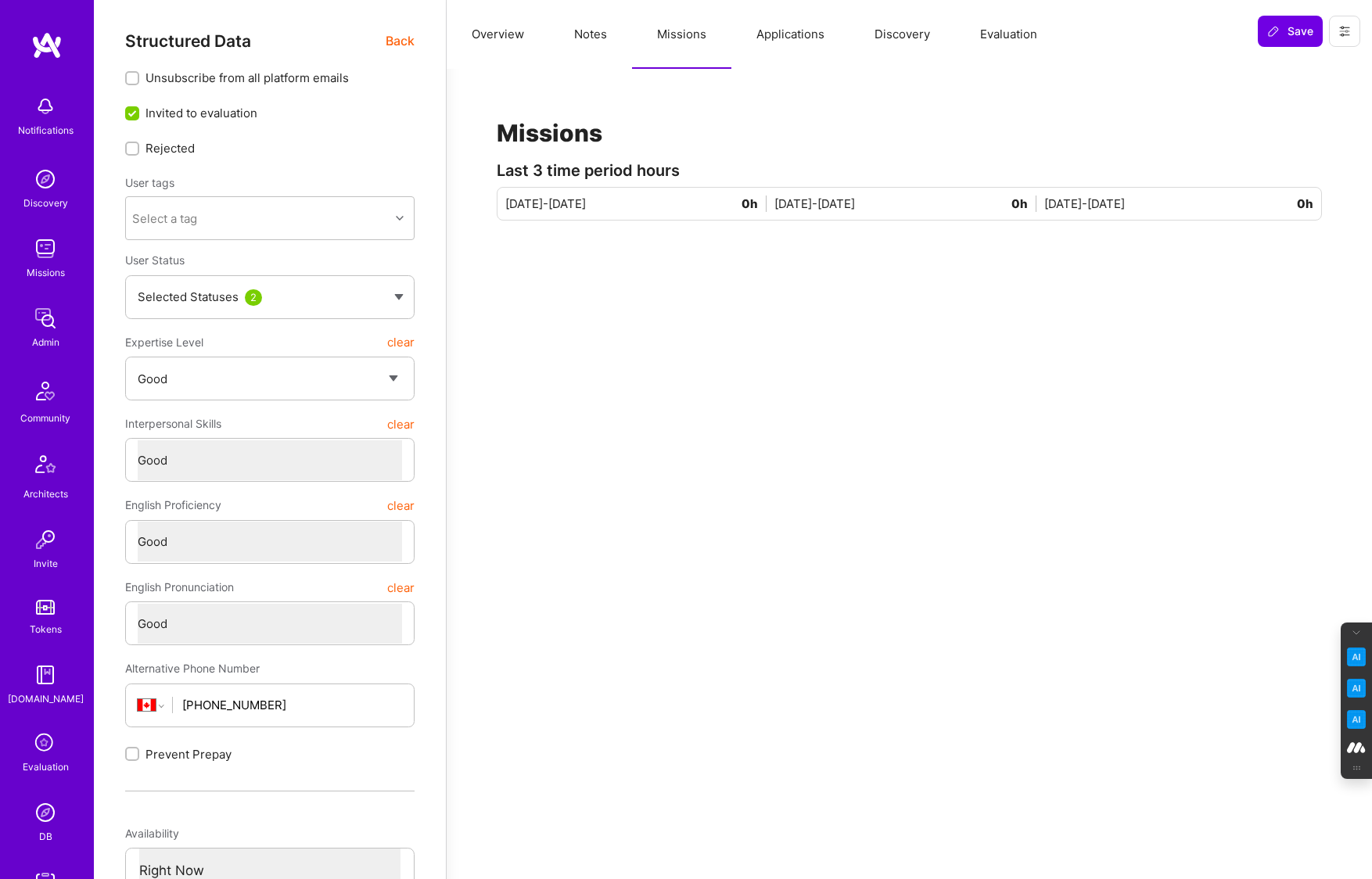
click at [793, 29] on button "Applications" at bounding box center [790, 34] width 118 height 69
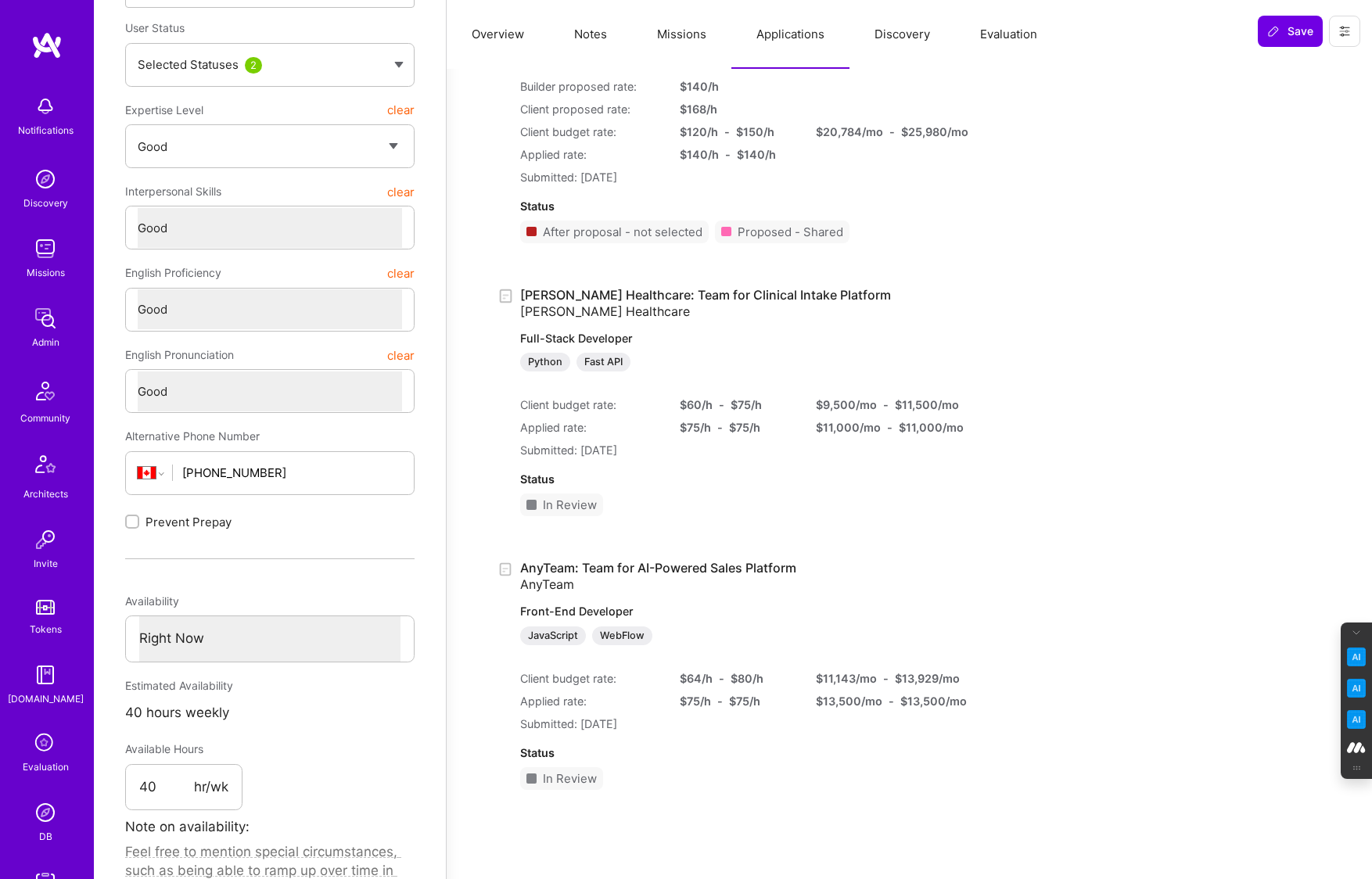
scroll to position [237, 0]
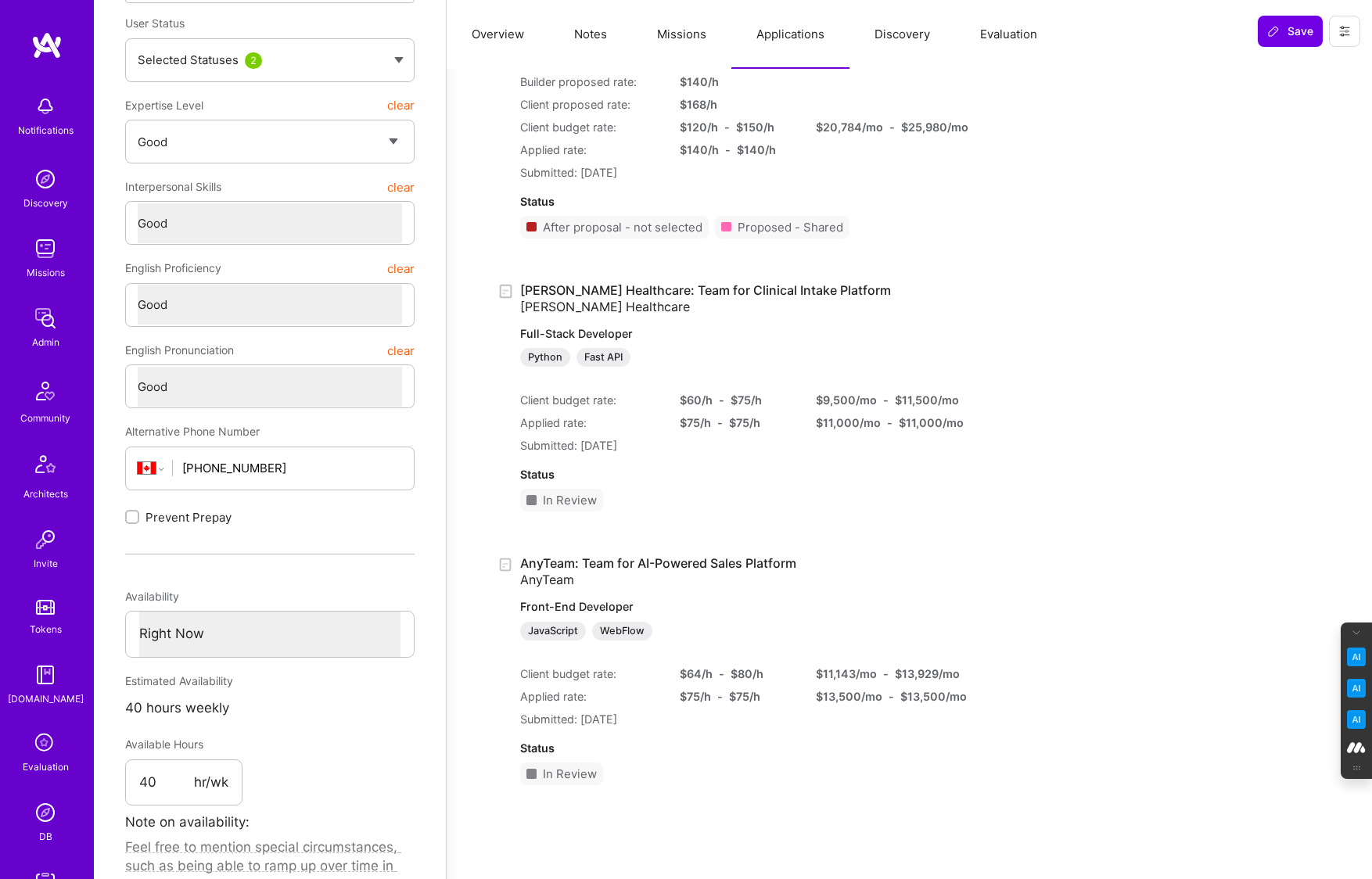
click at [544, 297] on link "Roger Healthcare: Team for Clinical Intake Platform Roger Healthcare Full-Stack…" at bounding box center [727, 325] width 413 height 85
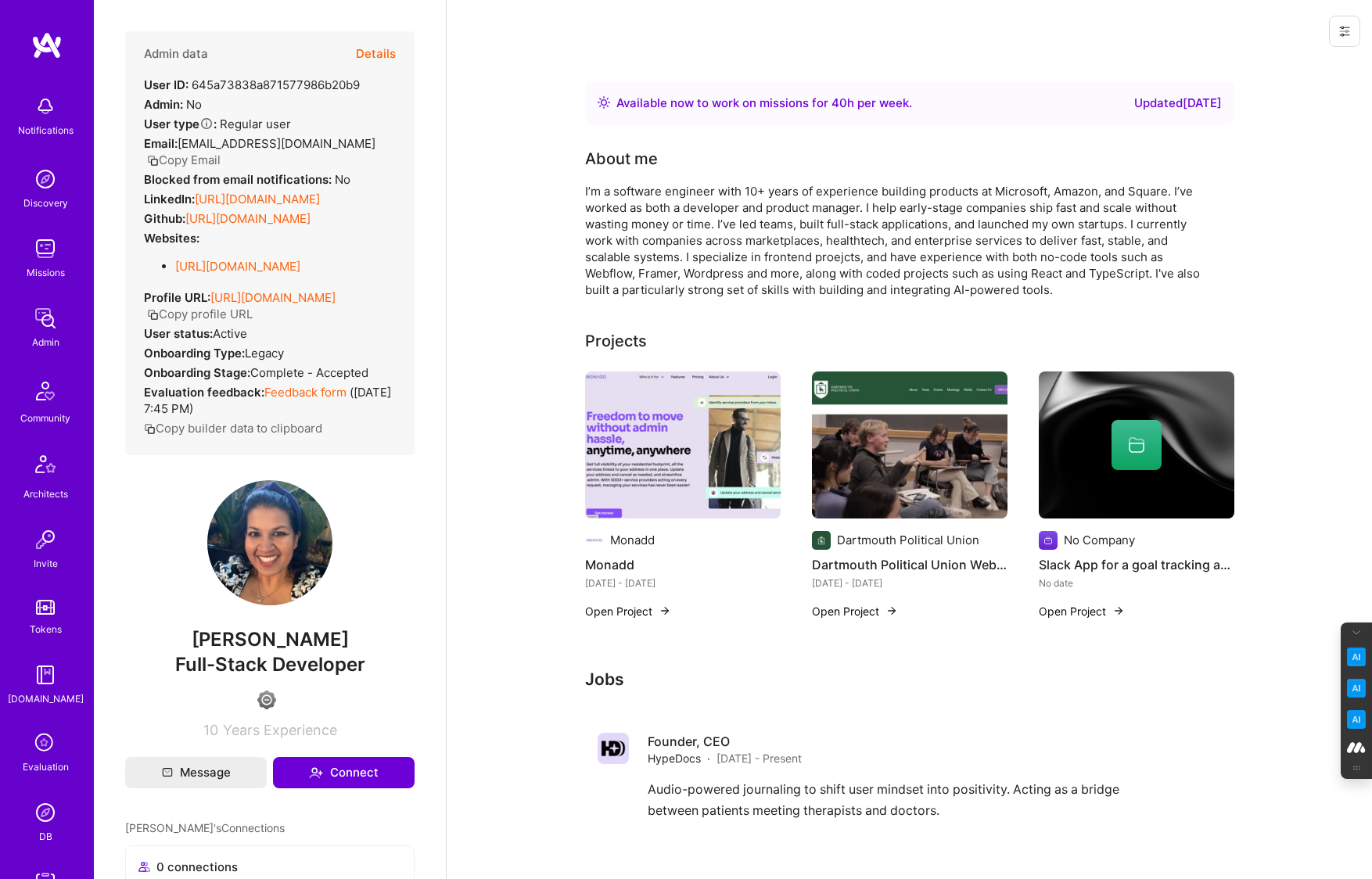
scroll to position [237, 0]
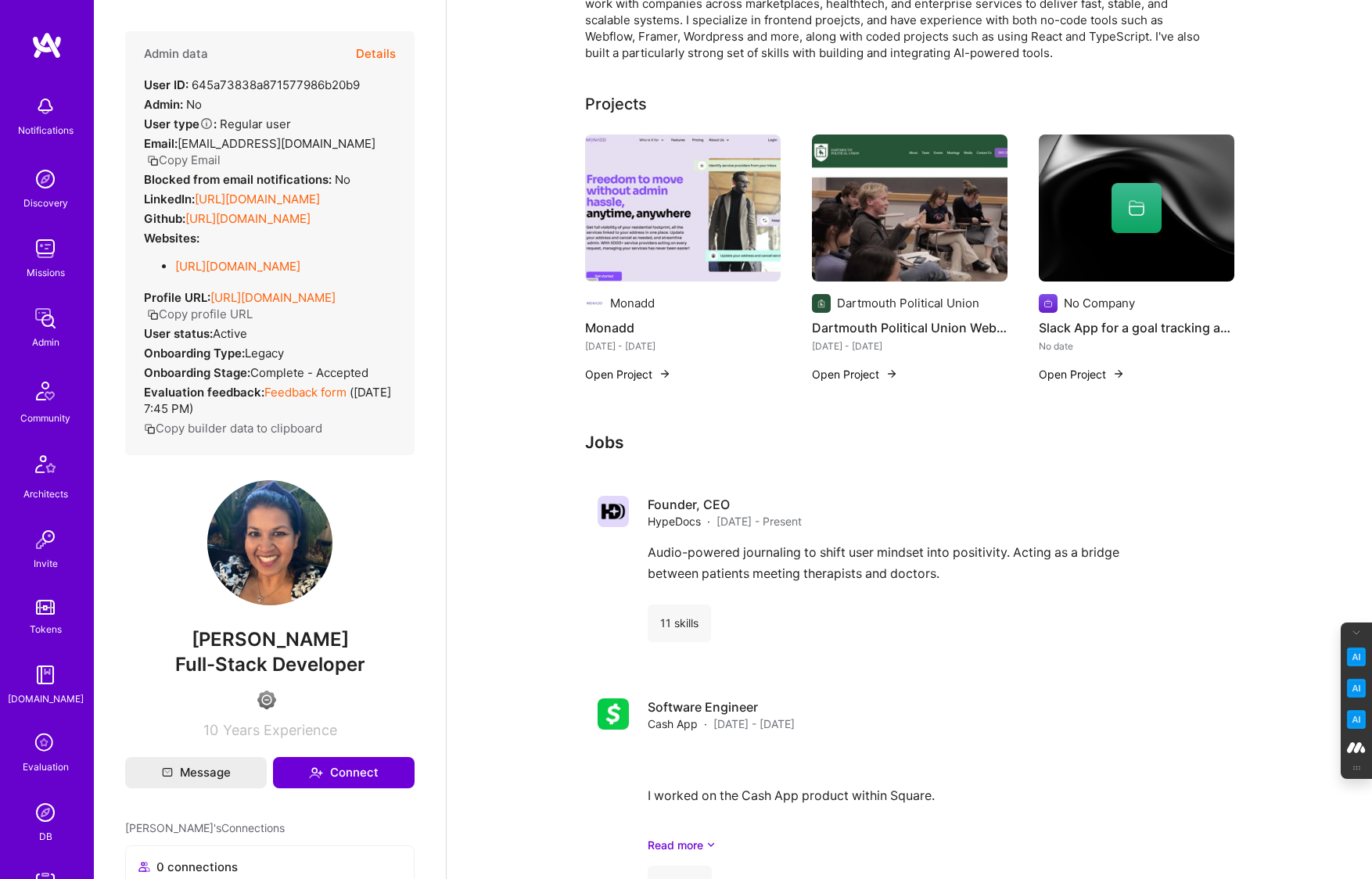
click at [383, 46] on button "Details" at bounding box center [376, 54] width 40 height 45
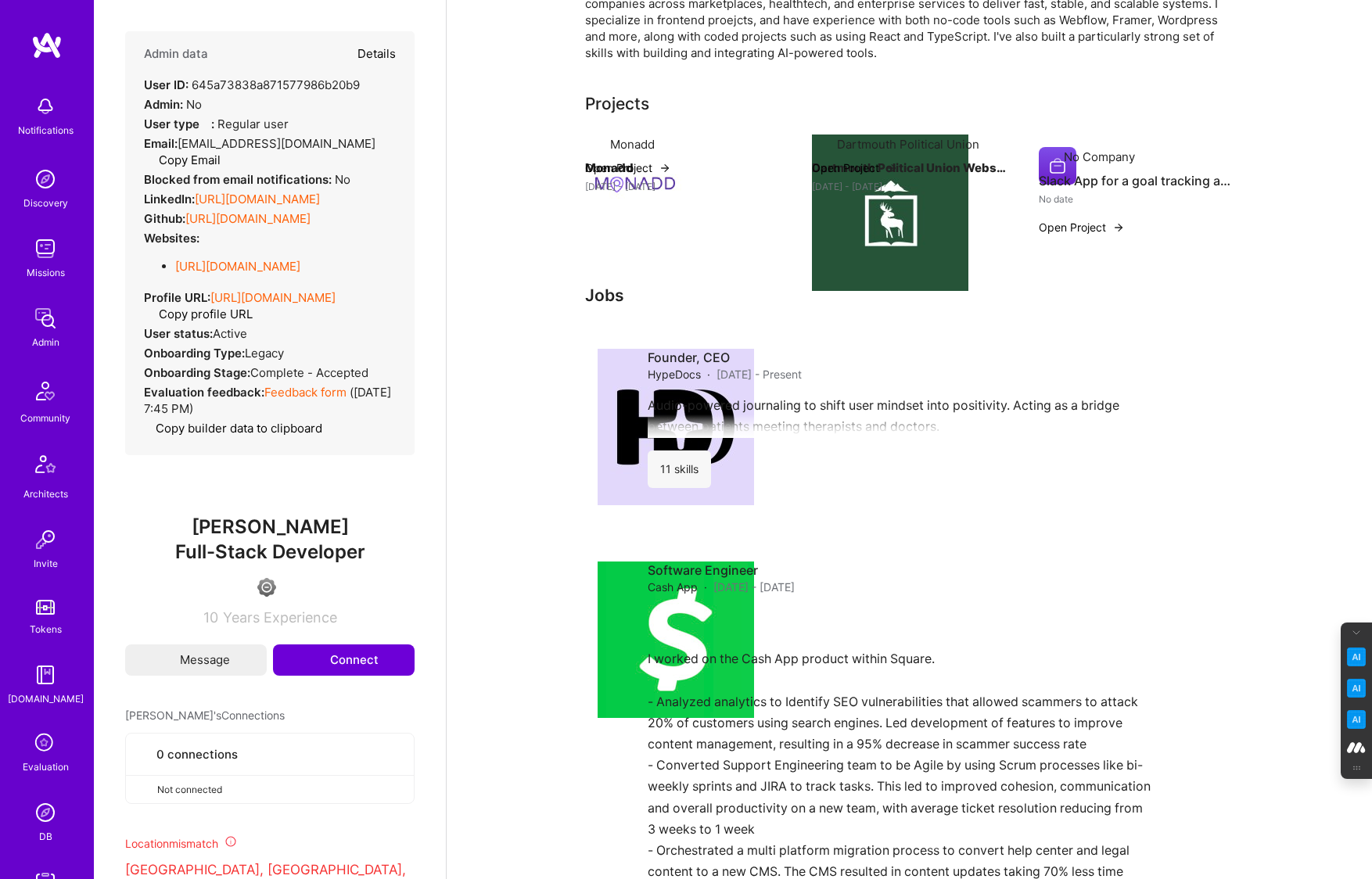
type textarea "x"
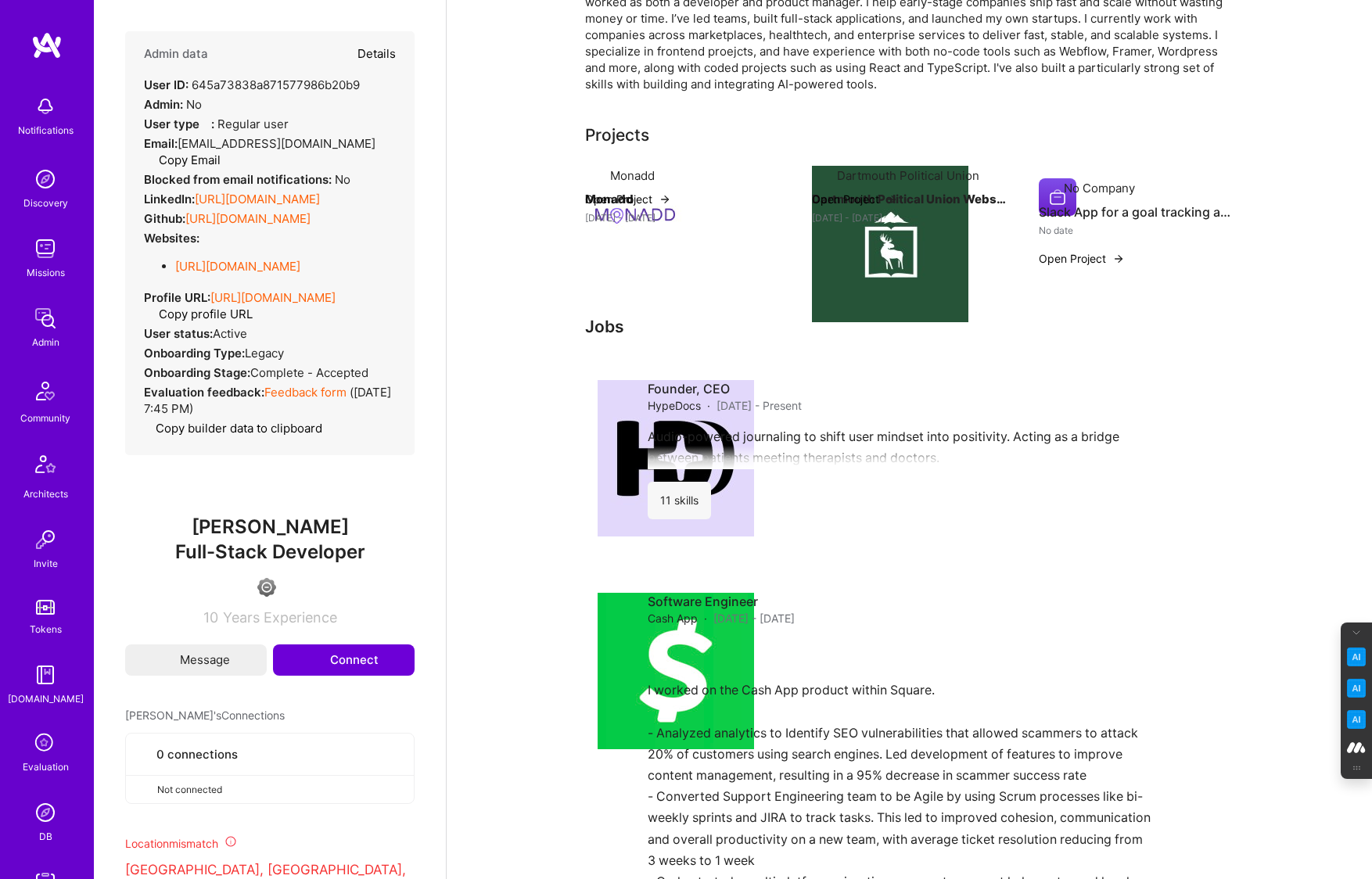
scroll to position [243, 0]
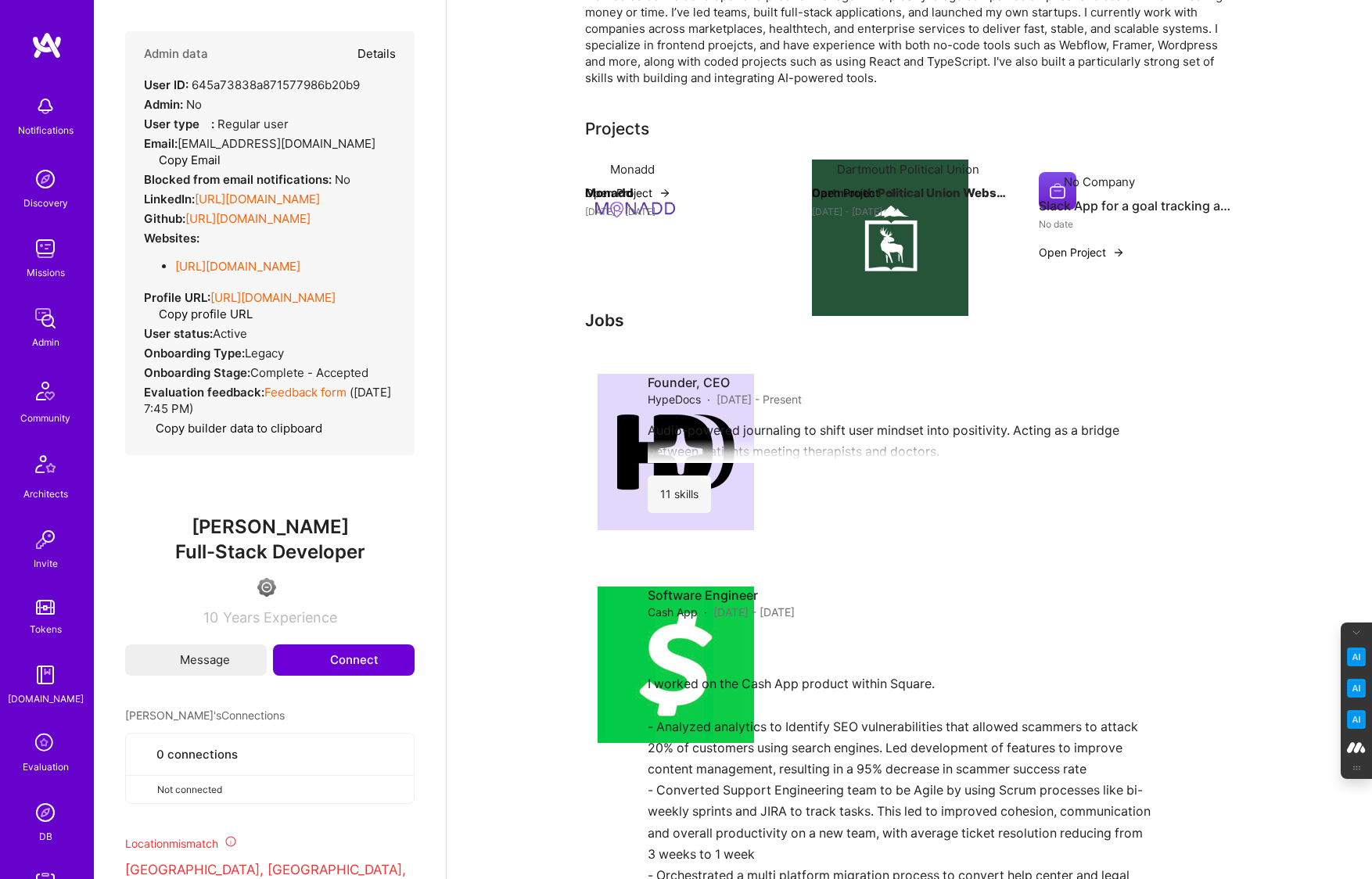
select select "4"
select select "6"
select select "CA"
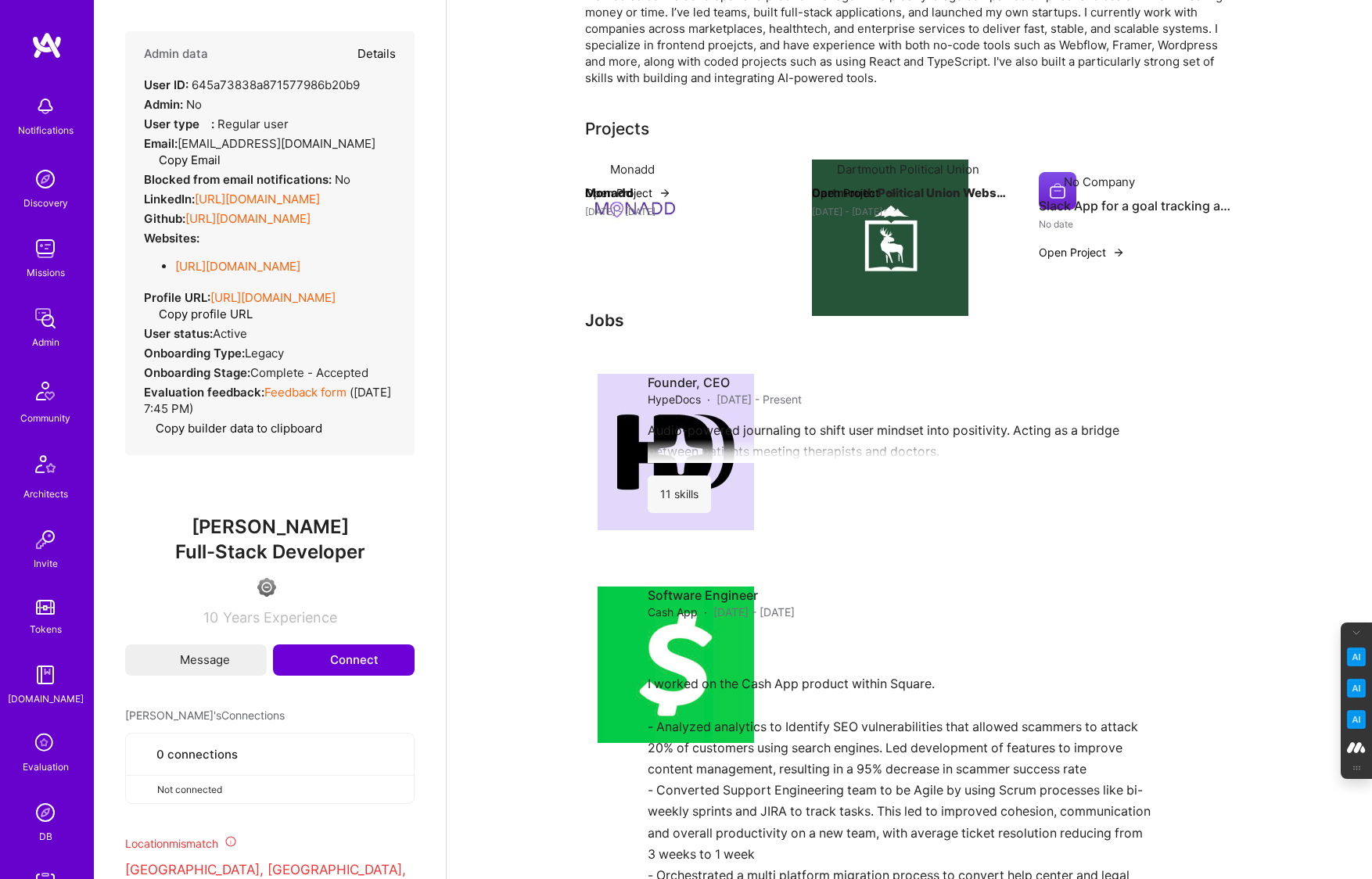
select select "Right Now"
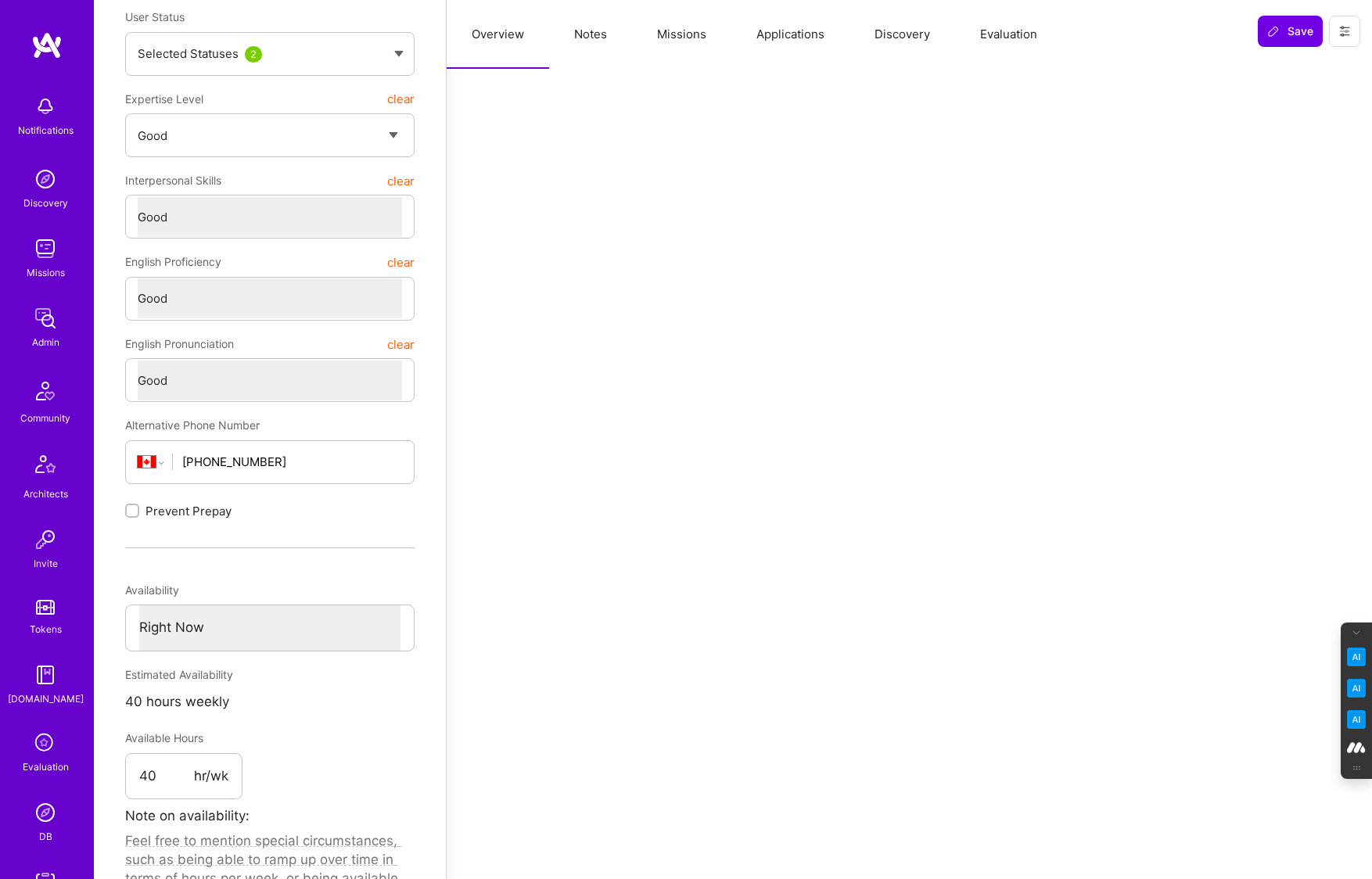
click at [792, 33] on button "Applications" at bounding box center [790, 34] width 118 height 69
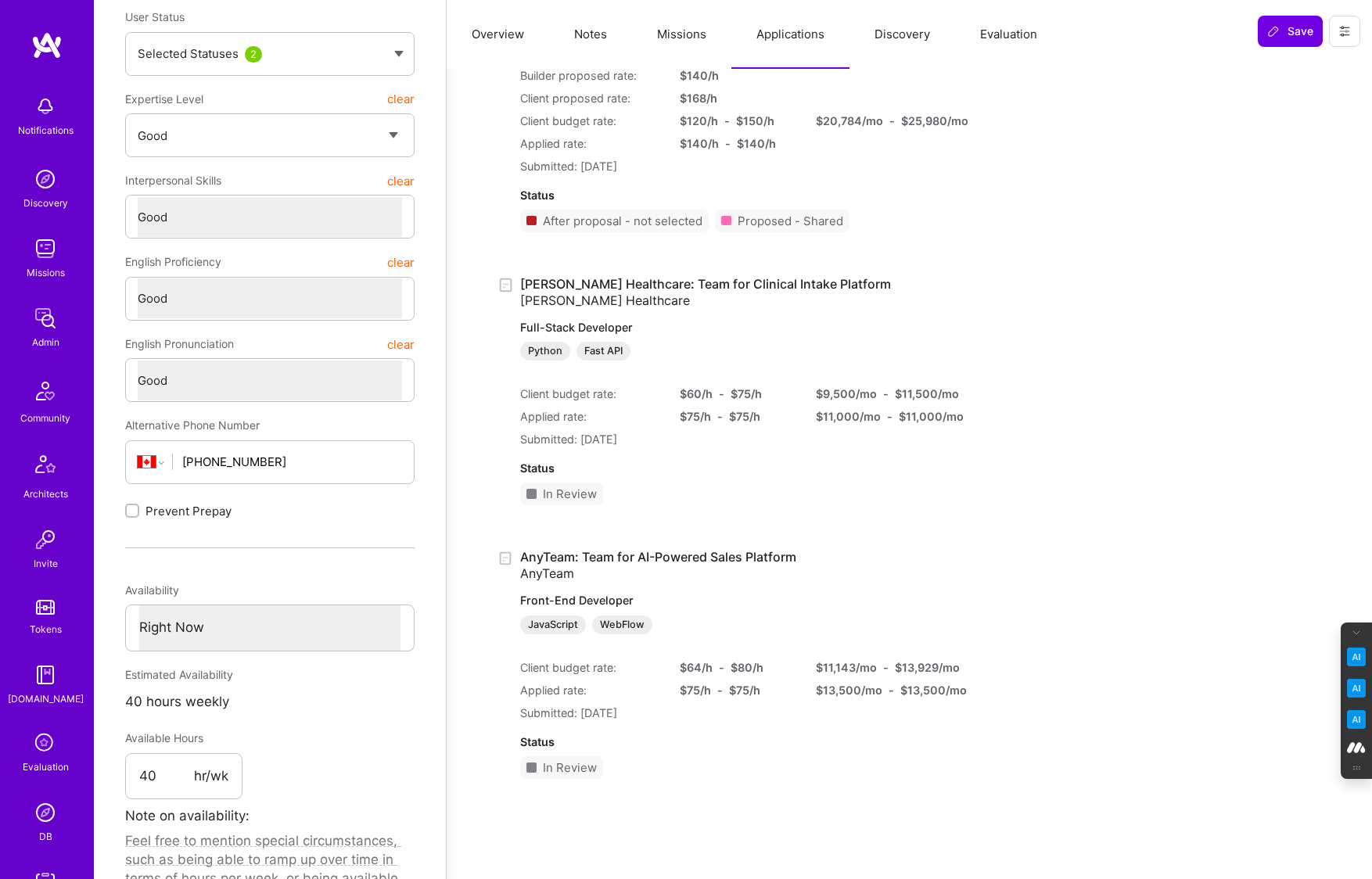
click at [580, 561] on link "AnyTeam: Team for AI-Powered Sales Platform AnyTeam Front-End Developer JavaScr…" at bounding box center [727, 592] width 413 height 85
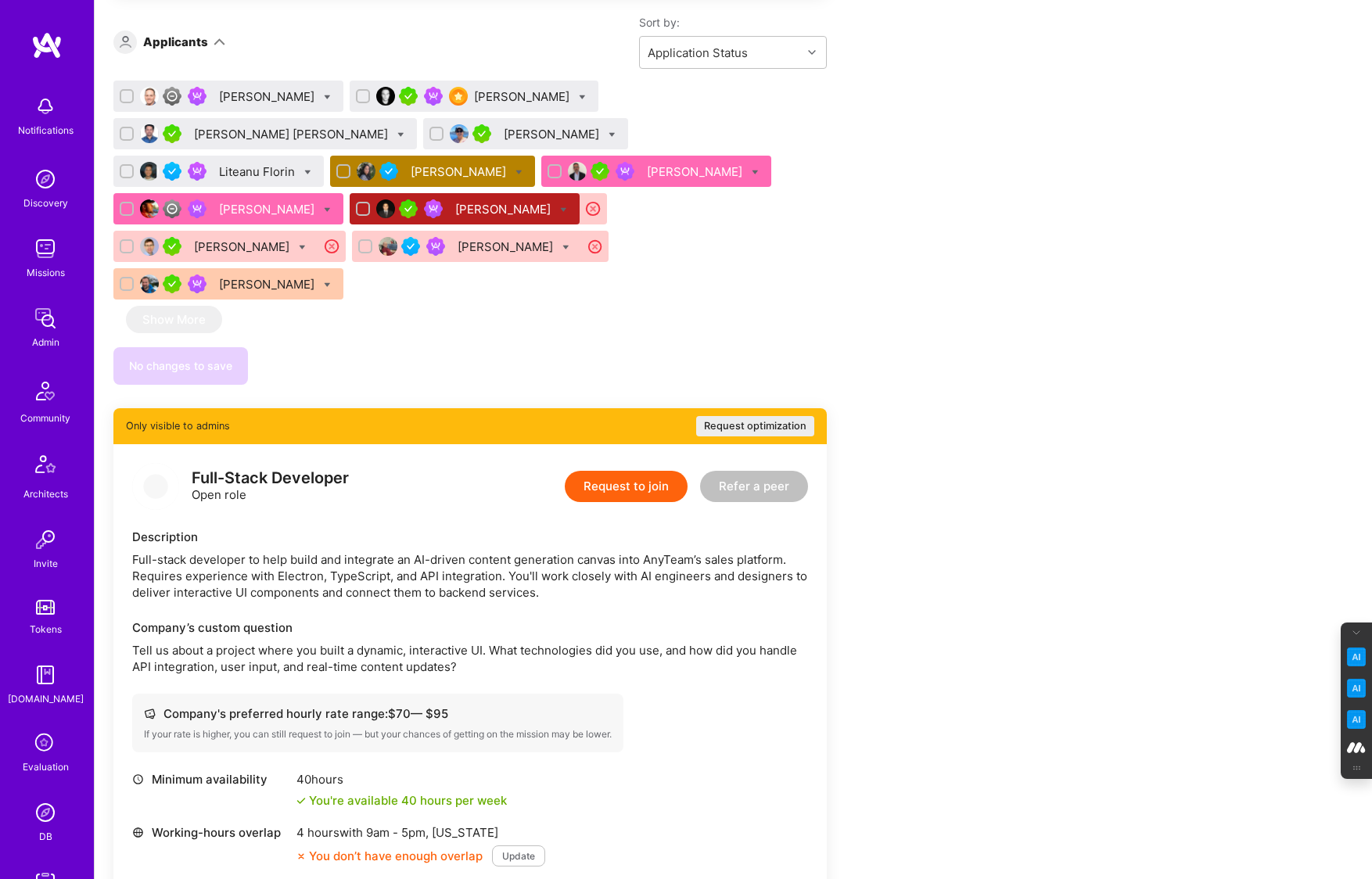
scroll to position [1108, 0]
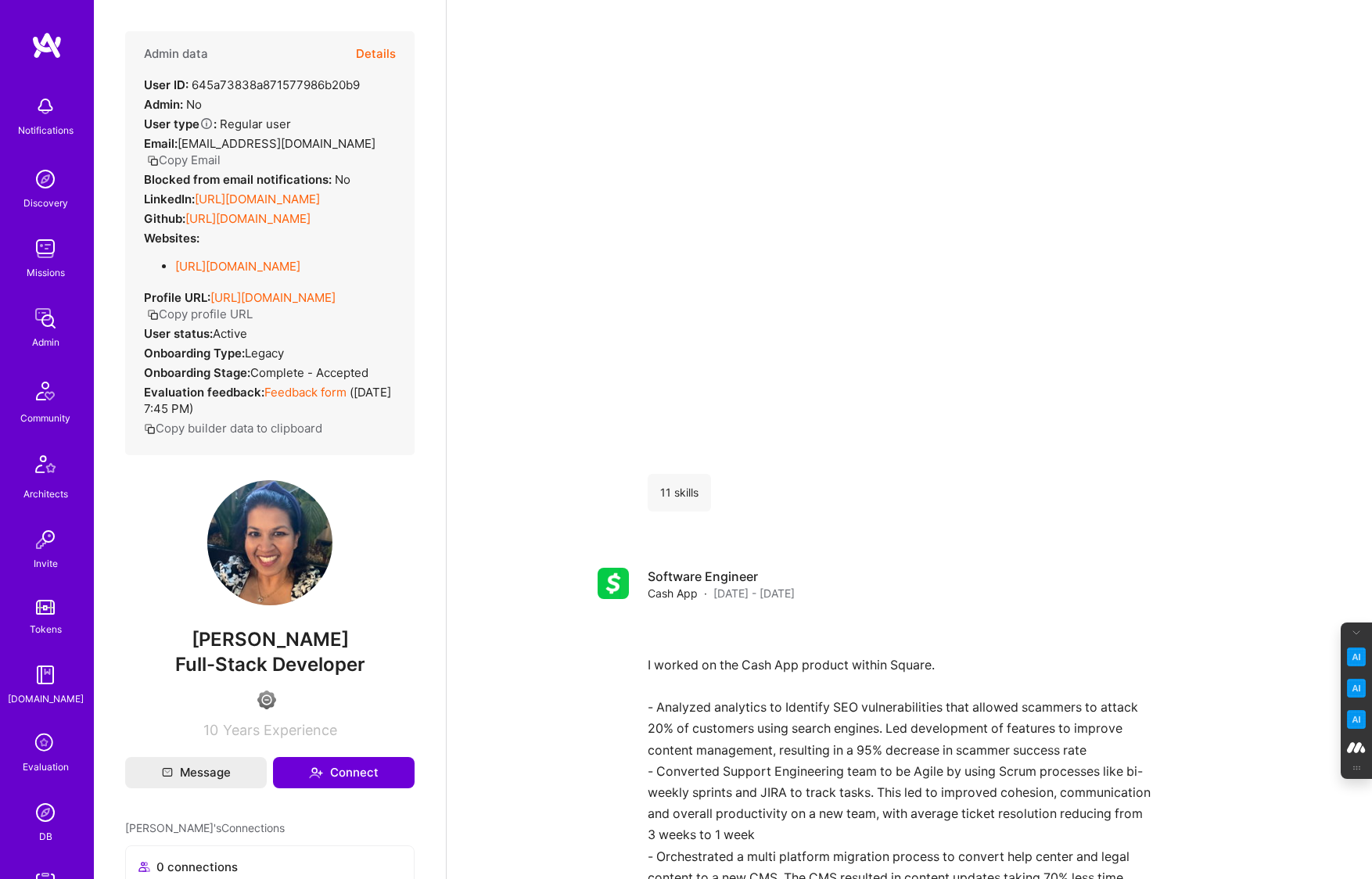
scroll to position [243, 0]
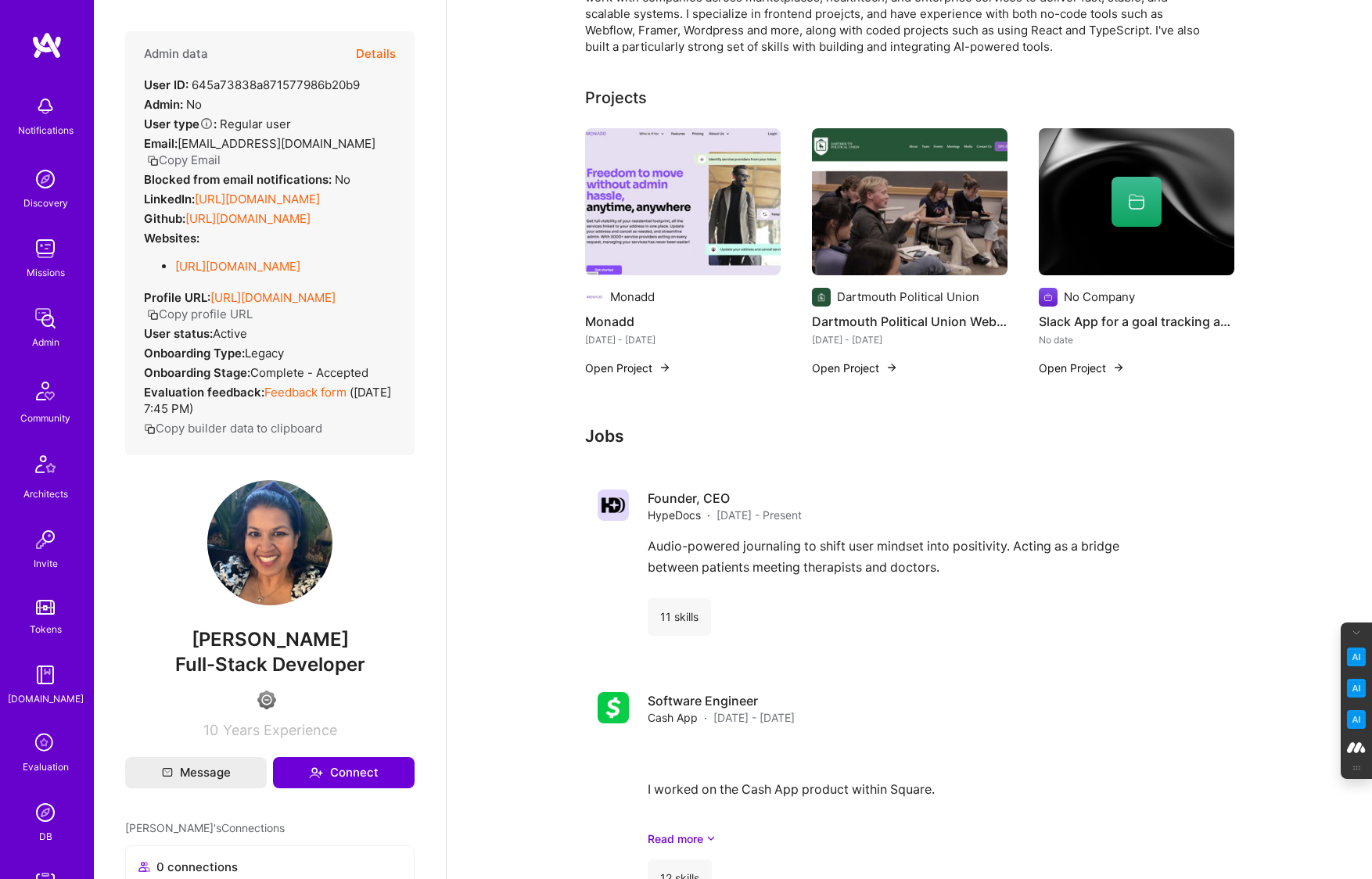
click at [45, 751] on icon at bounding box center [45, 744] width 30 height 30
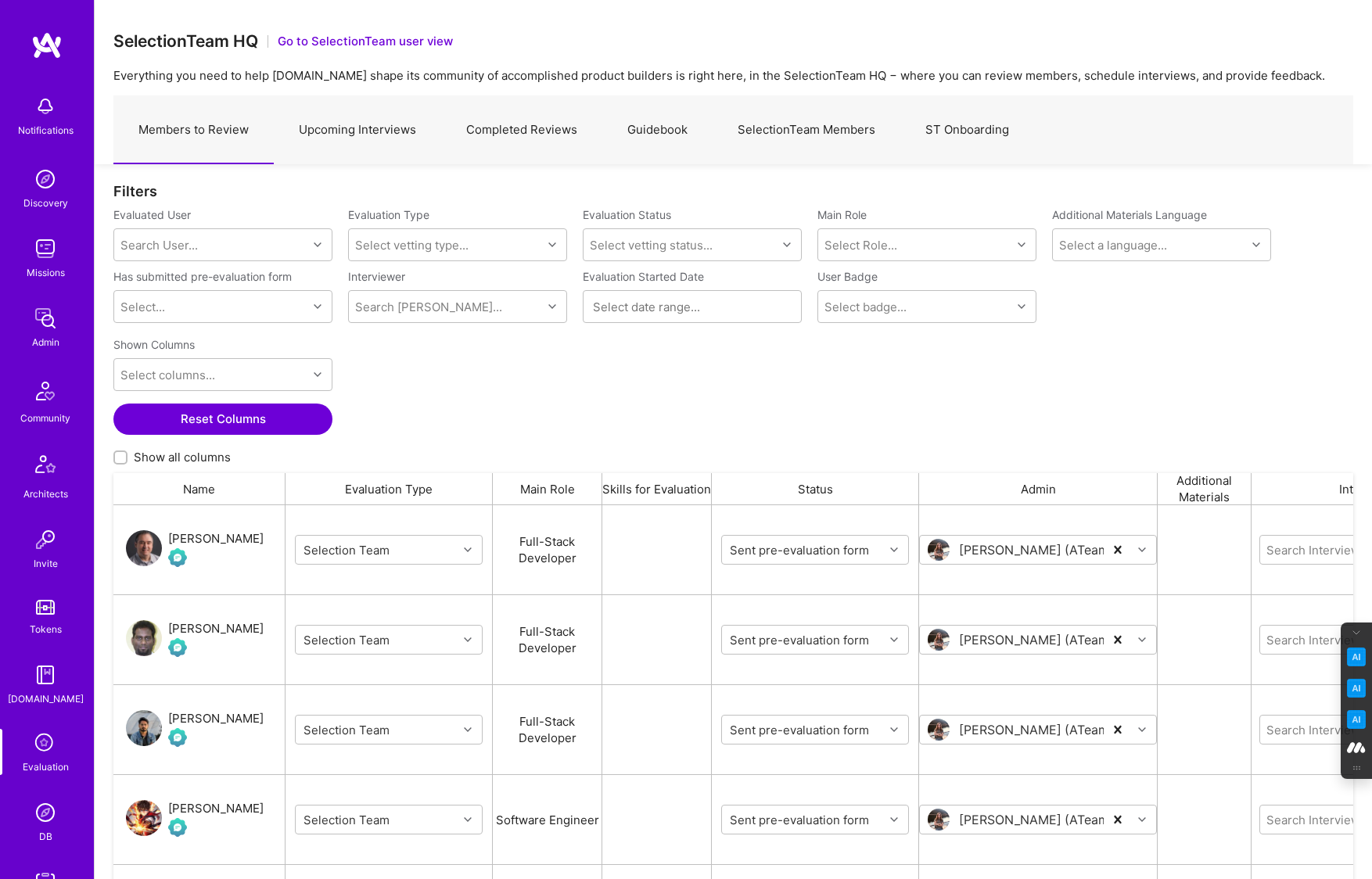
scroll to position [1, 1]
click at [510, 144] on link "Completed Reviews" at bounding box center [521, 130] width 161 height 68
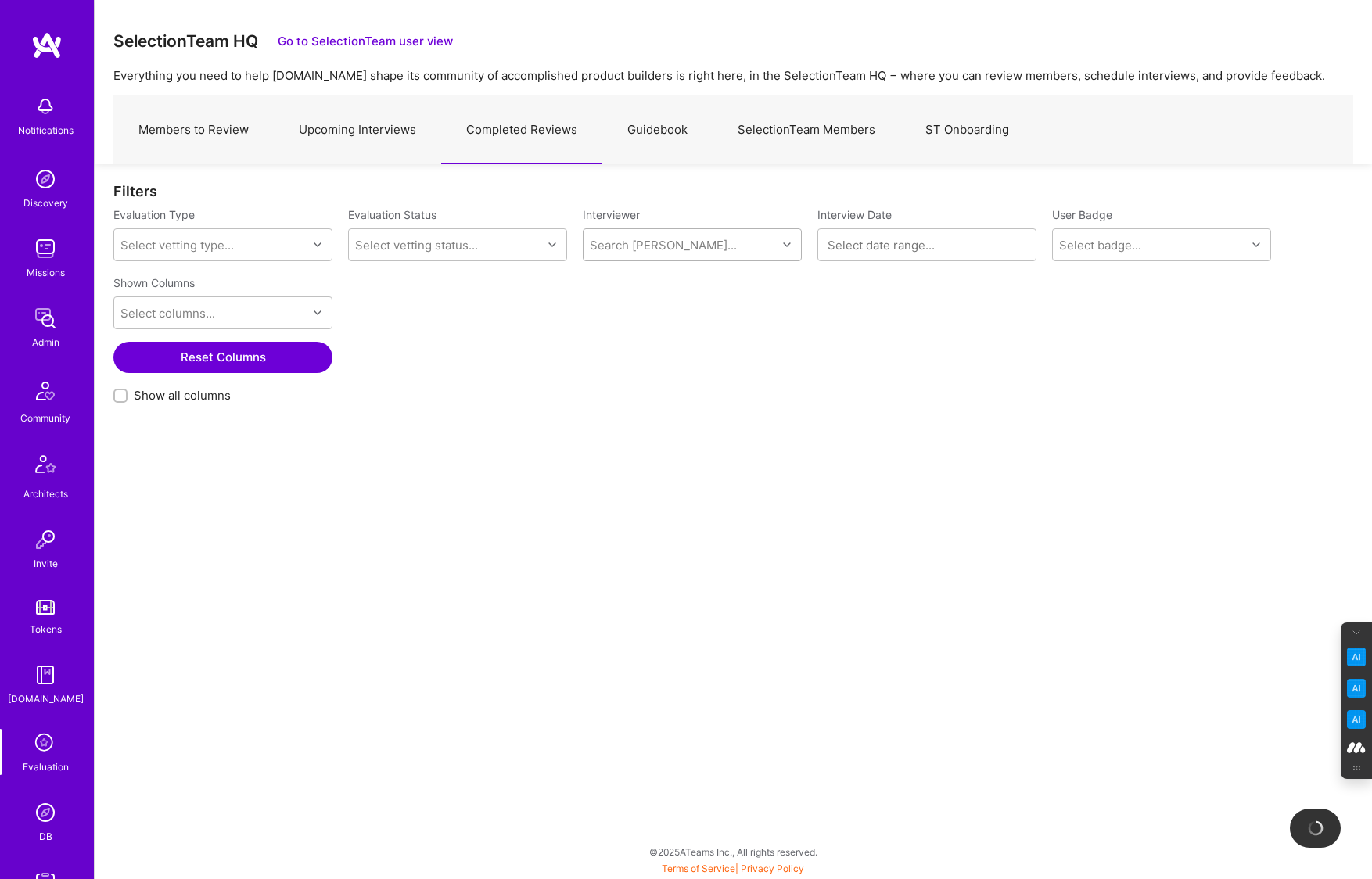
click at [642, 237] on div "Search Vetter..." at bounding box center [663, 245] width 147 height 17
type input "benoit"
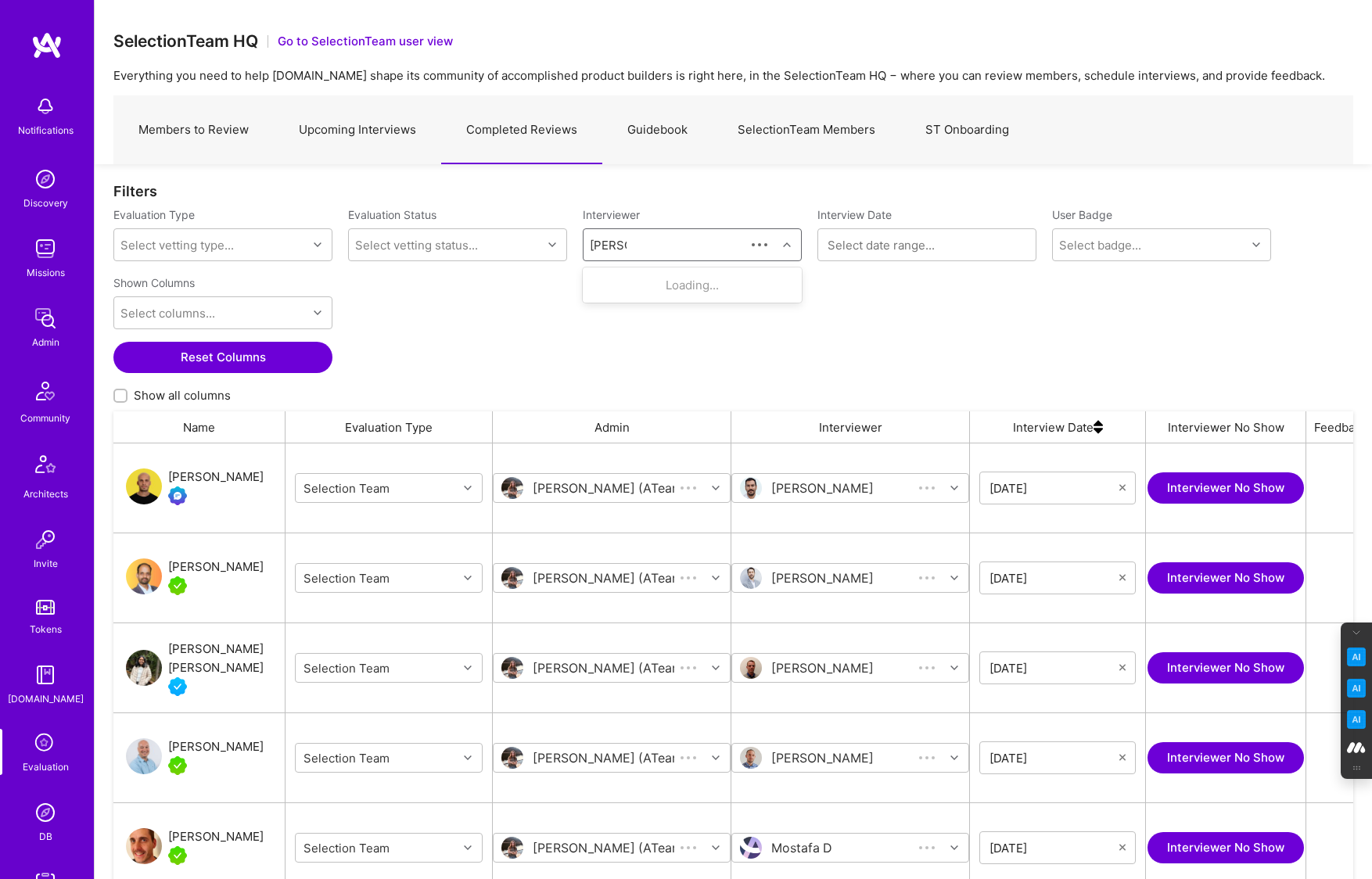
scroll to position [715, 1240]
click at [669, 283] on div "Benoit Cauwe" at bounding box center [684, 285] width 102 height 17
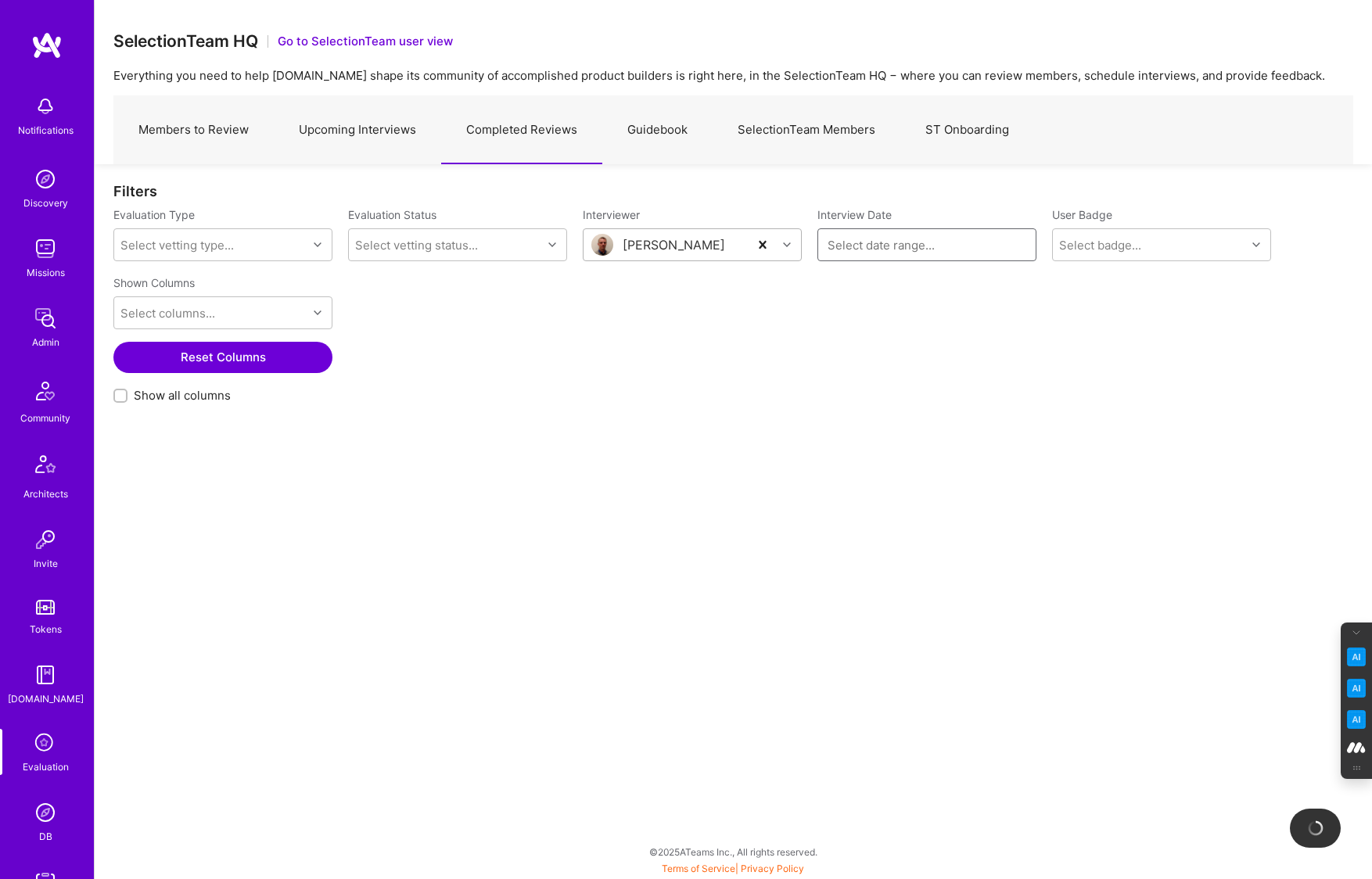
click at [966, 238] on input at bounding box center [927, 245] width 198 height 16
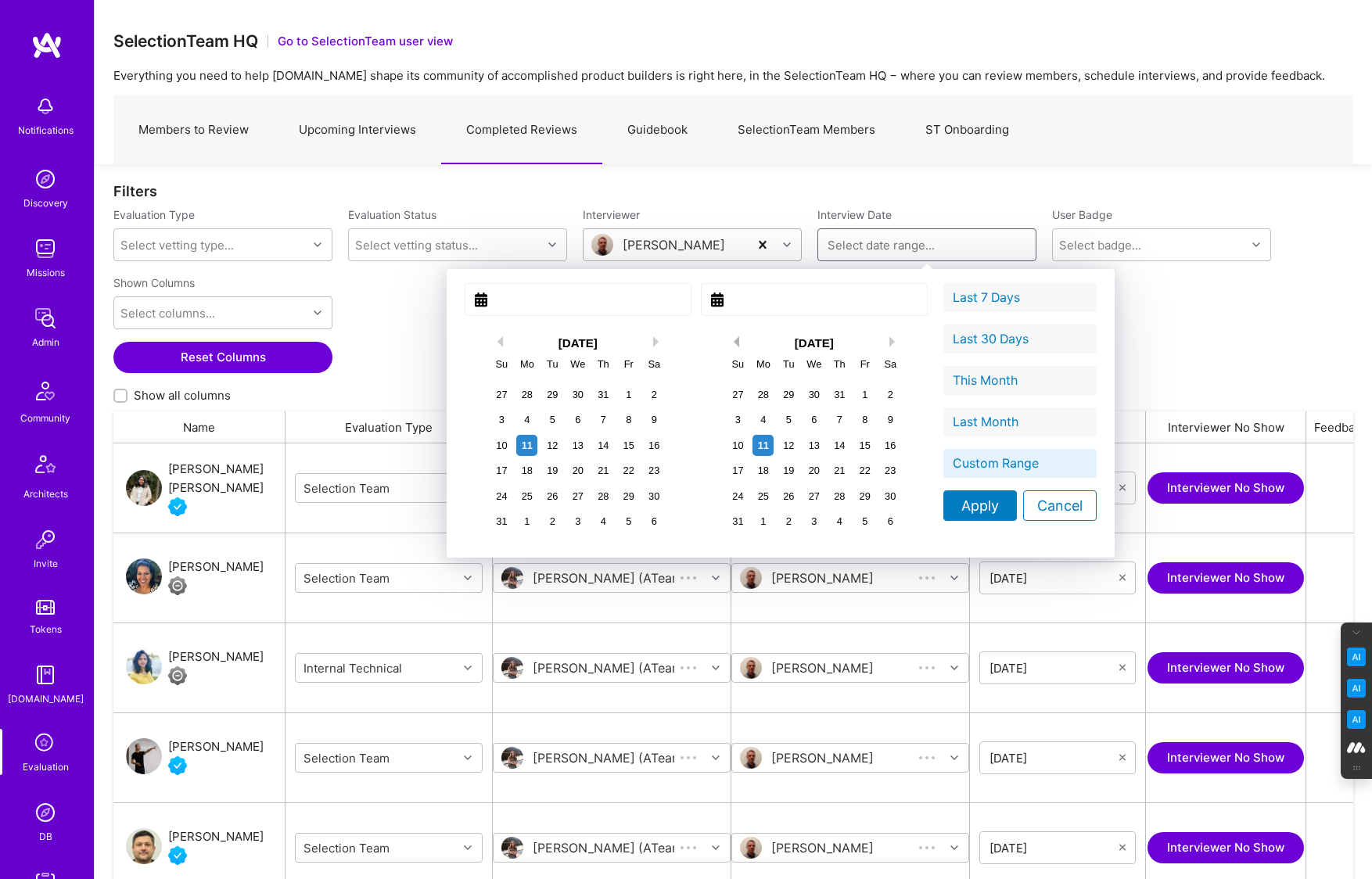
scroll to position [715, 1240]
click at [484, 345] on div "August 2025" at bounding box center [577, 343] width 188 height 17
click at [492, 341] on button "Previous Month" at bounding box center [497, 341] width 11 height 11
click at [542, 392] on div "1" at bounding box center [553, 395] width 21 height 21
type input "July 01, 2025"
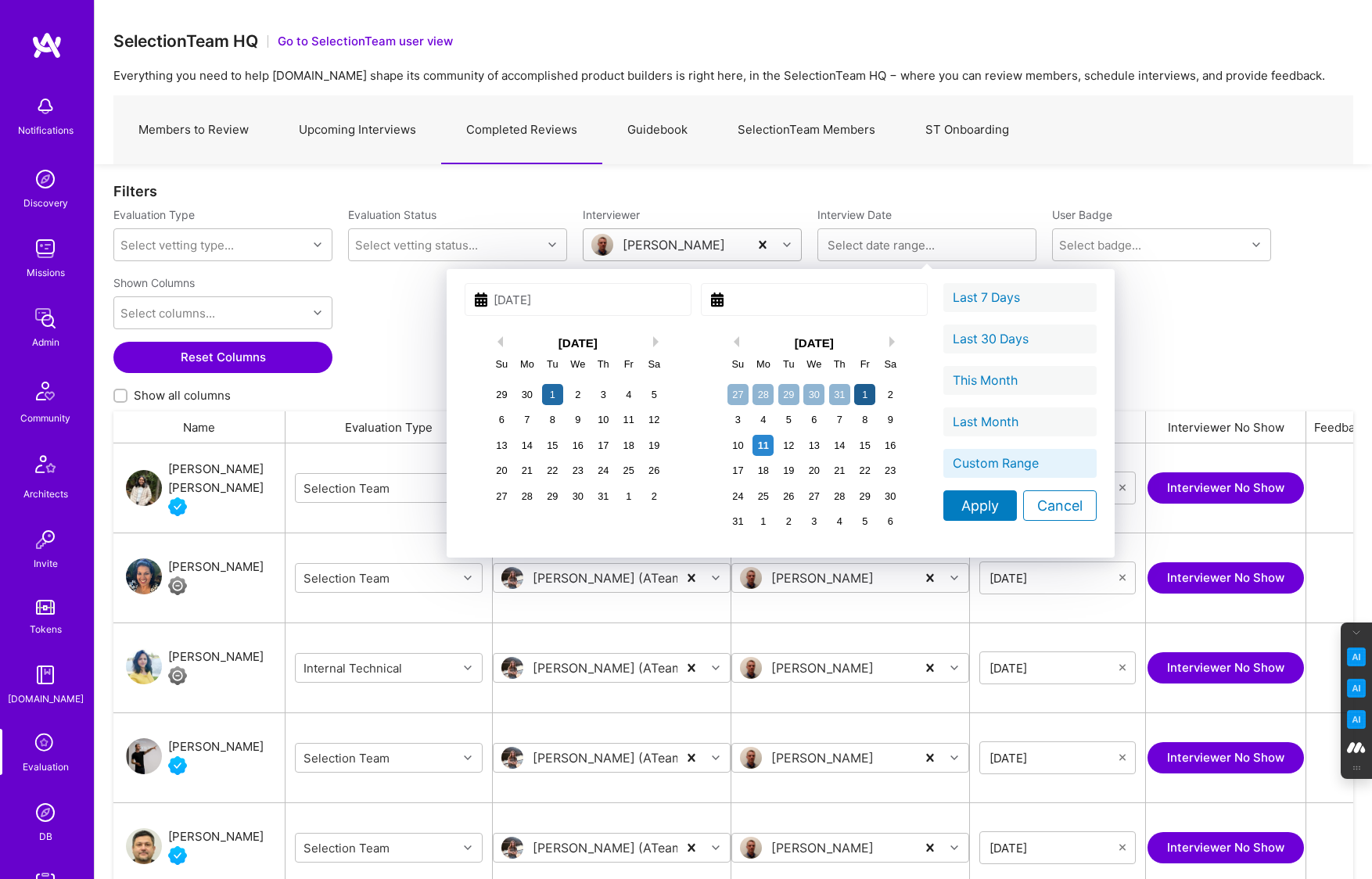
click at [854, 389] on div "1" at bounding box center [865, 395] width 21 height 21
type input "August 01, 2025"
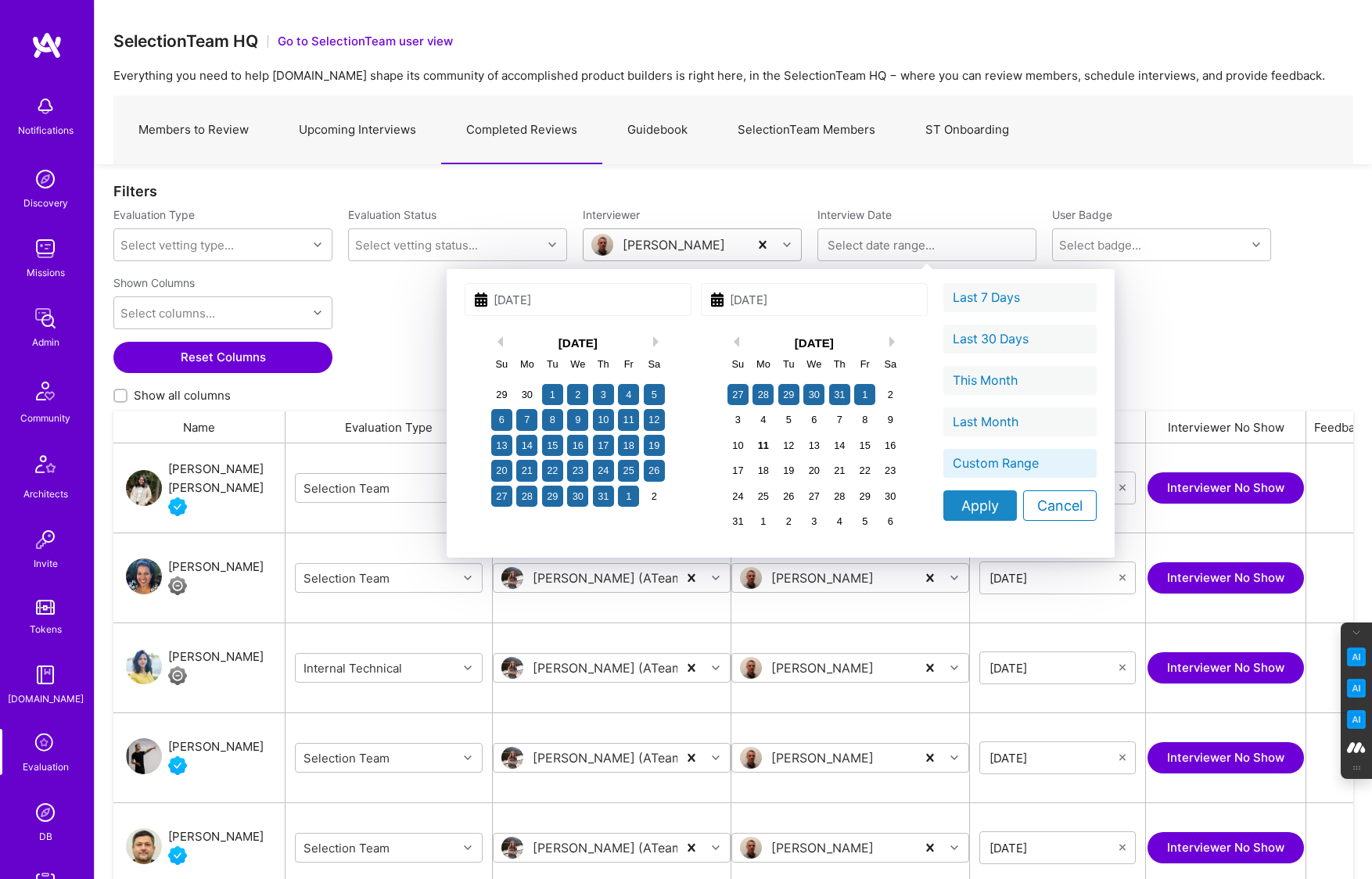
click at [943, 499] on div "Apply" at bounding box center [980, 506] width 74 height 31
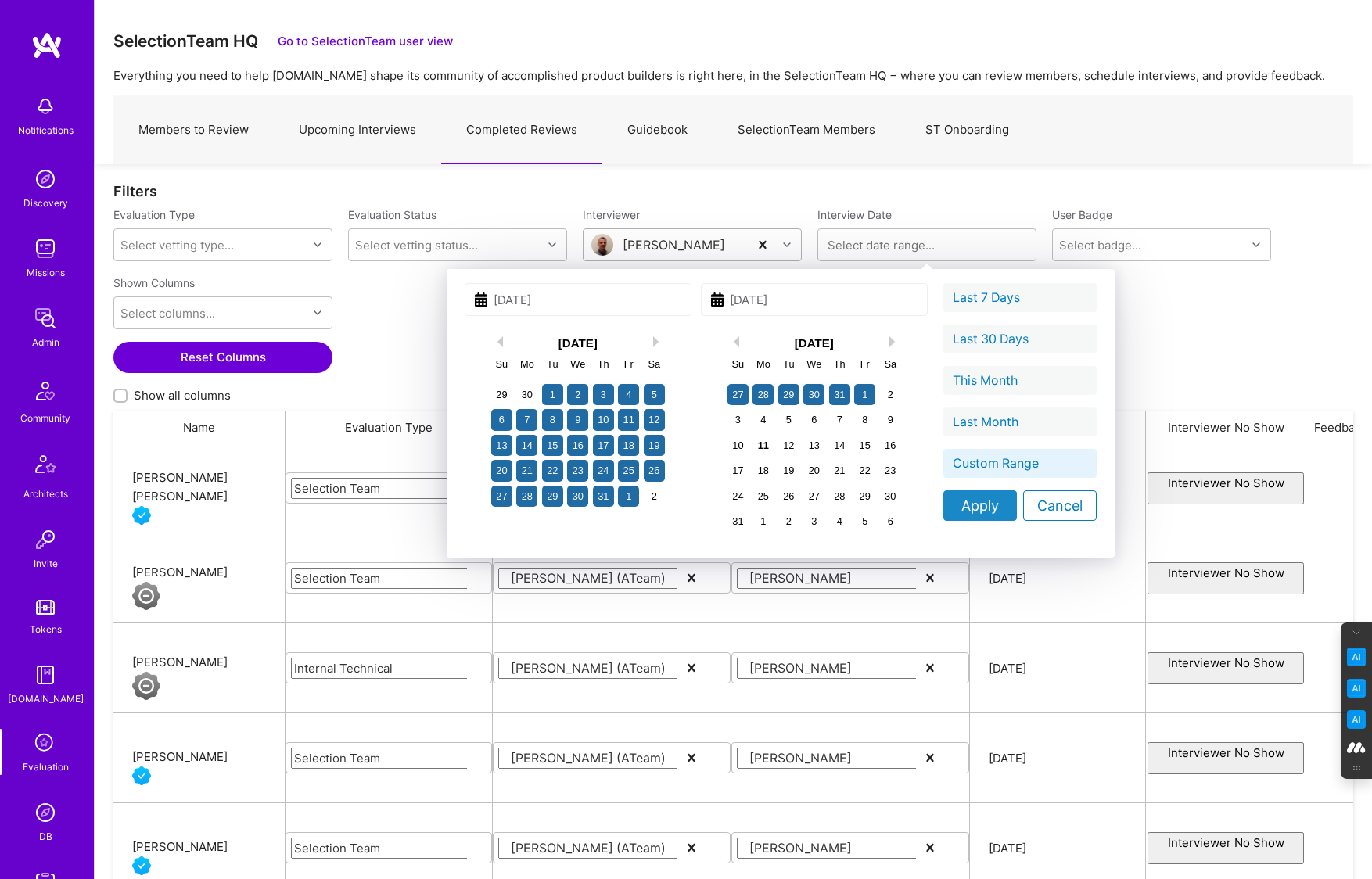
type input "07/01/2025 - 08/01/2025"
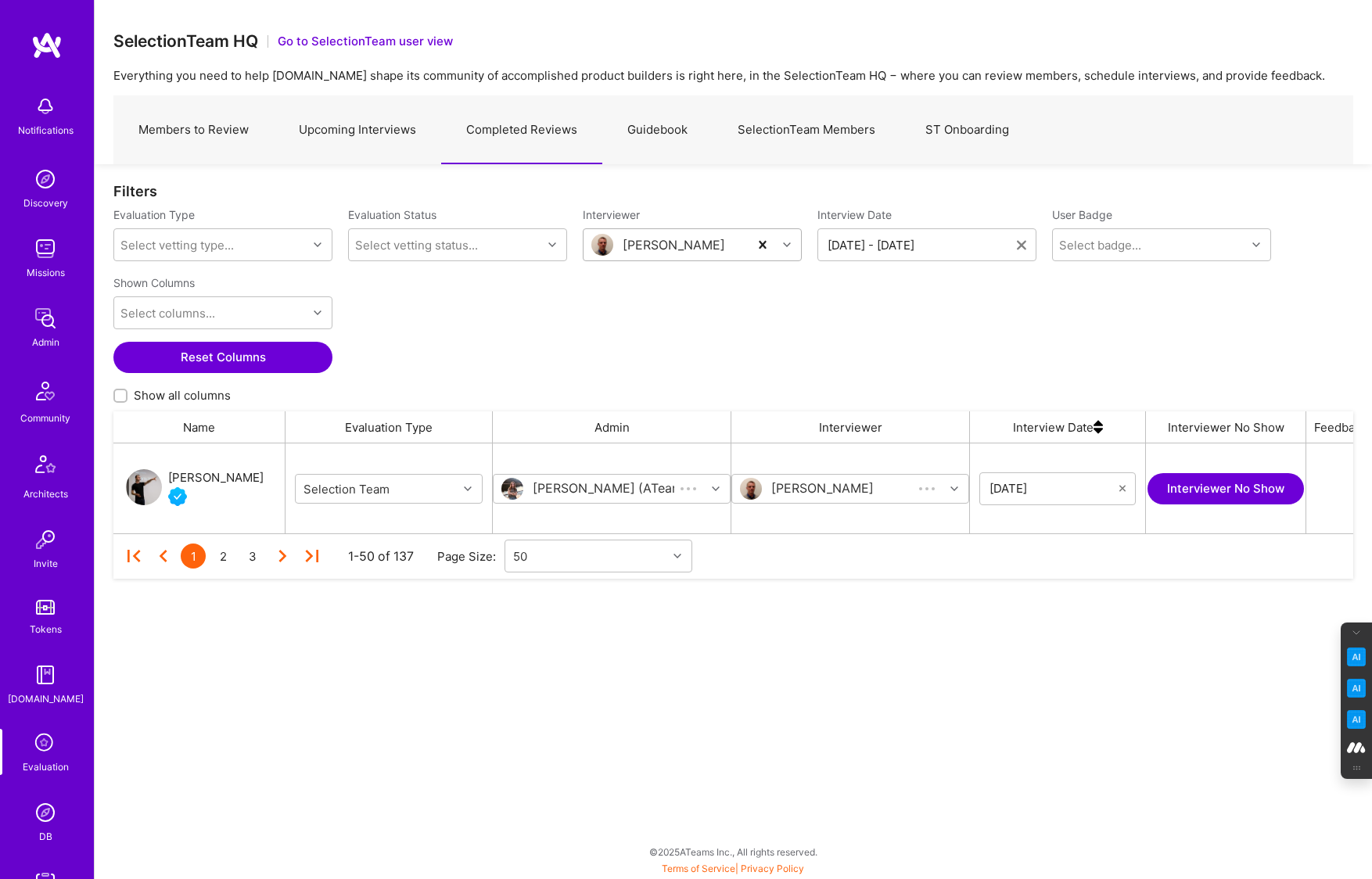
scroll to position [90, 1240]
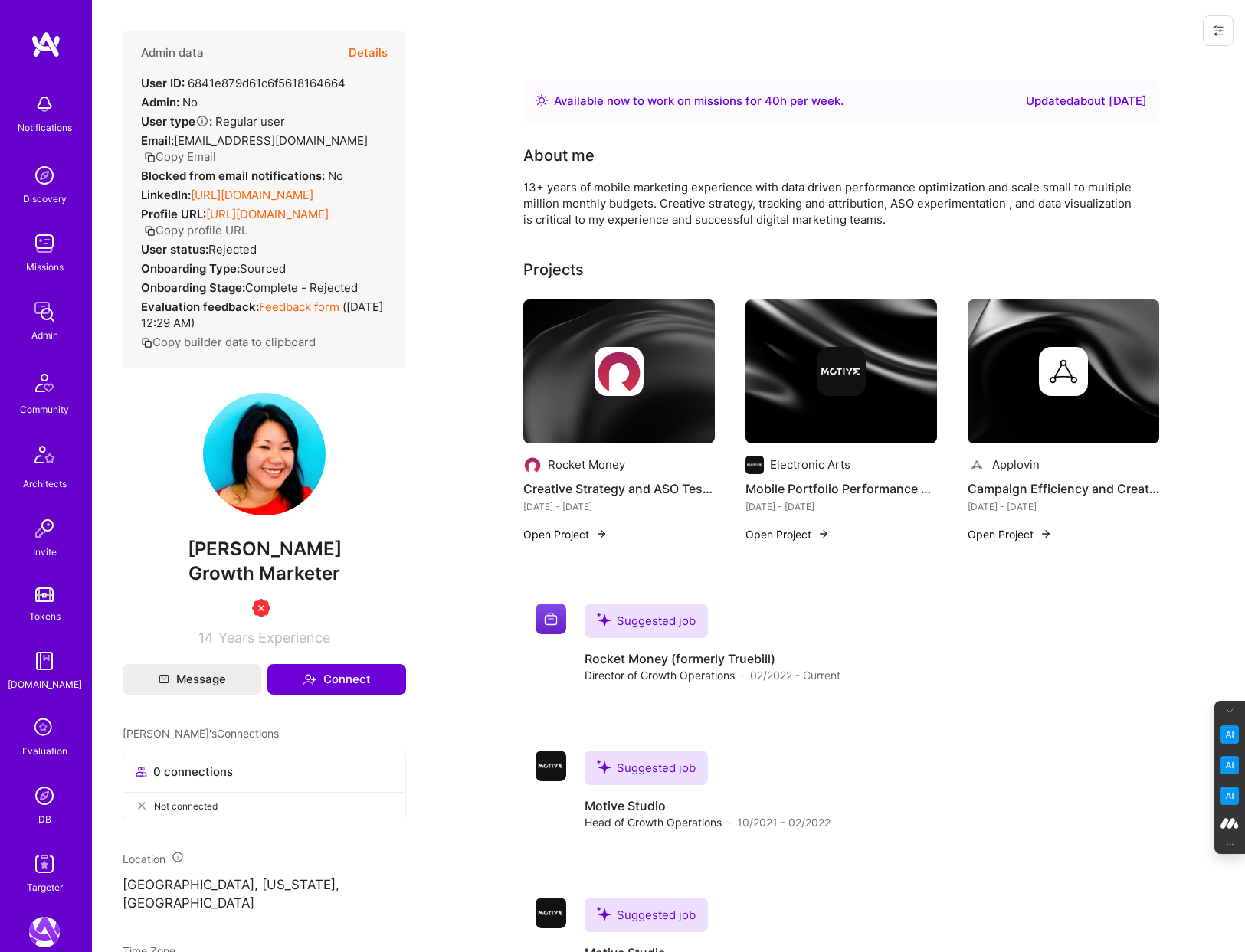
click at [216, 149] on button "Copy Email" at bounding box center [180, 157] width 72 height 16
